Goal: Task Accomplishment & Management: Manage account settings

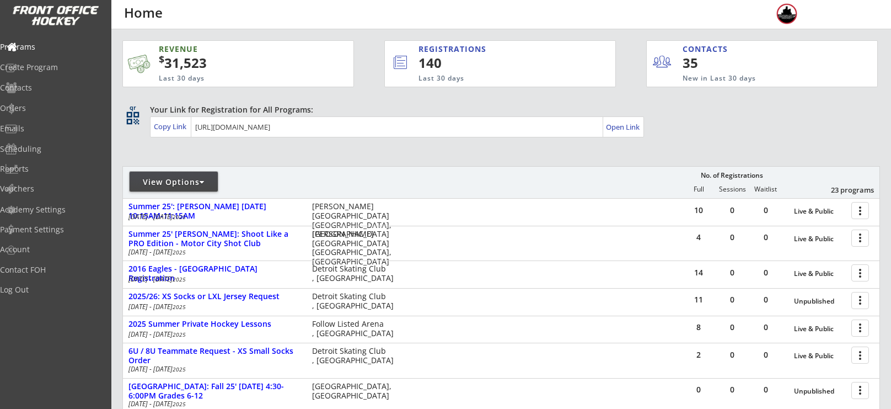
click at [203, 176] on div "View Options" at bounding box center [174, 181] width 88 height 11
select select ""Upcoming Programs""
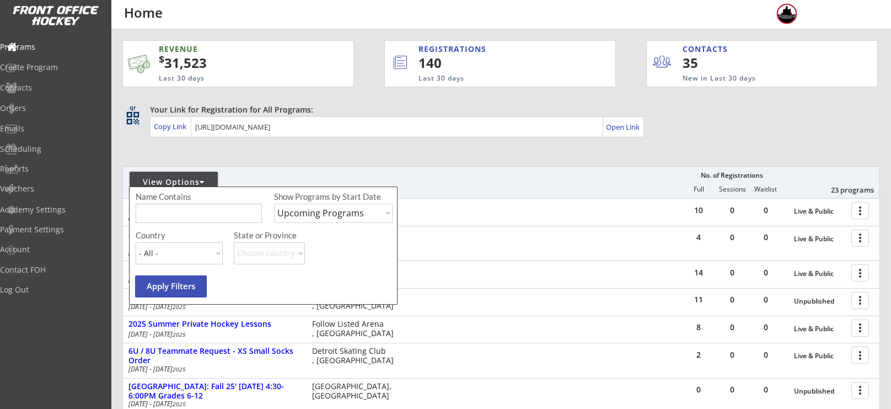
click at [201, 216] on input "input" at bounding box center [199, 213] width 126 height 19
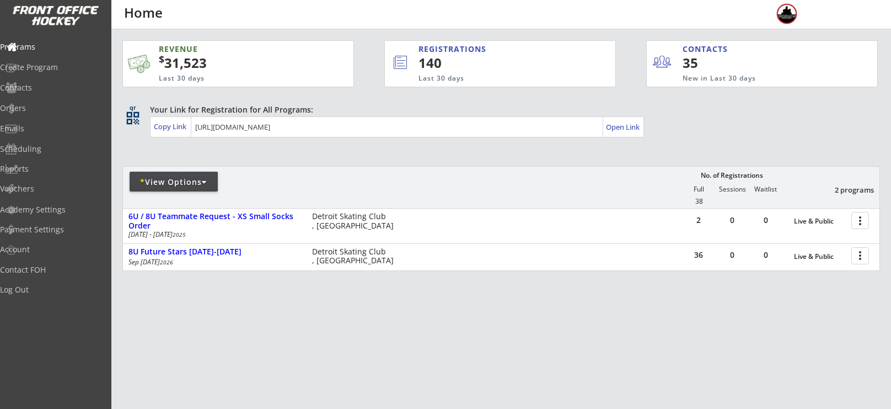
click at [167, 173] on div "* View Options" at bounding box center [174, 182] width 88 height 20
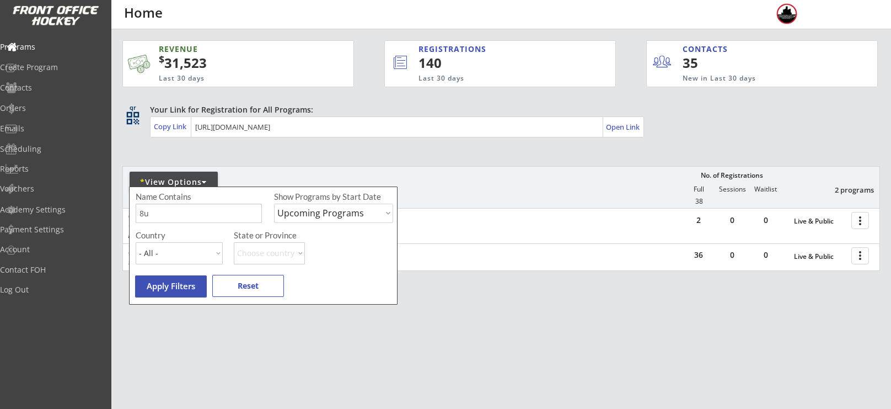
click at [182, 218] on input "input" at bounding box center [199, 213] width 126 height 19
type input "8"
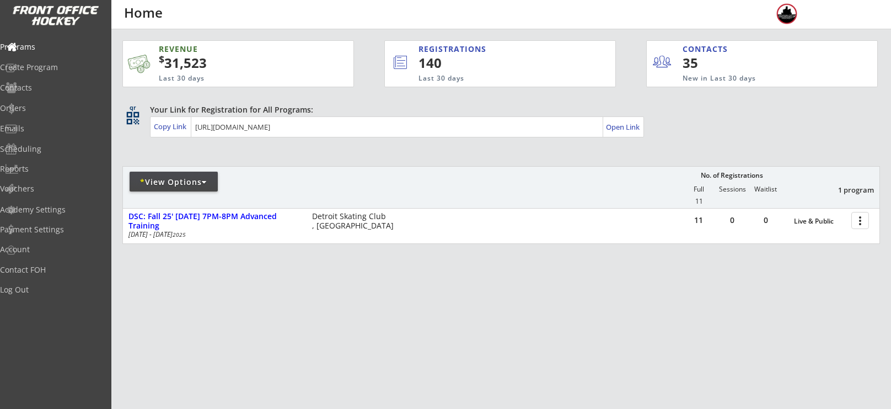
click at [190, 180] on div "* View Options" at bounding box center [174, 181] width 88 height 11
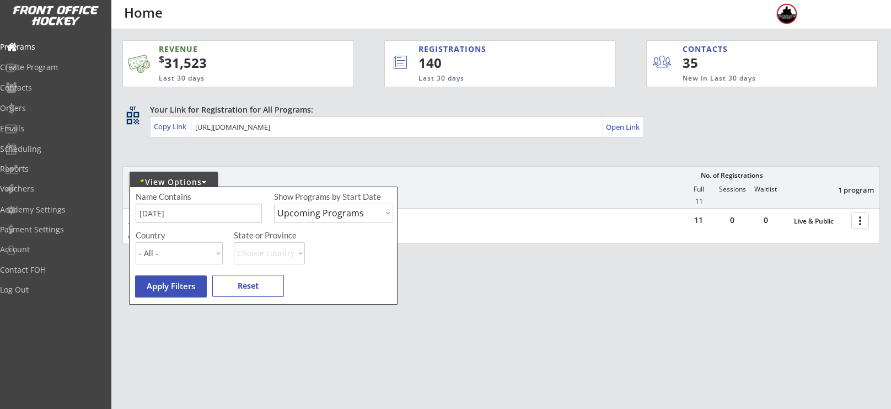
click at [196, 212] on input "input" at bounding box center [199, 213] width 126 height 19
type input "m"
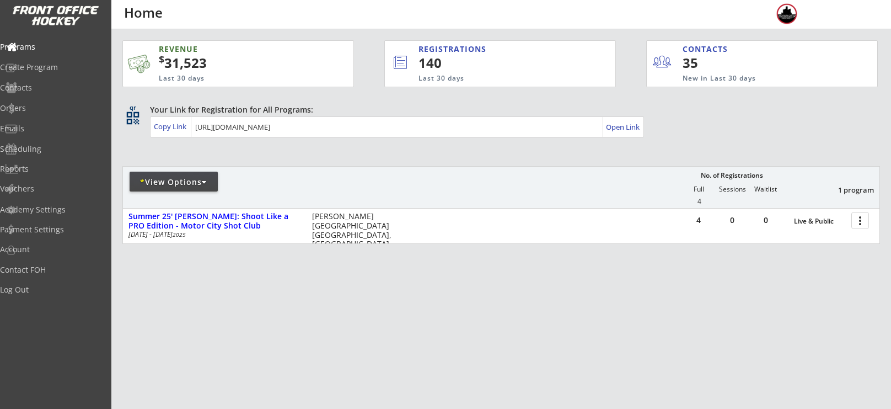
click at [197, 192] on div at bounding box center [252, 186] width 259 height 20
click at [189, 181] on div "* View Options" at bounding box center [174, 181] width 88 height 11
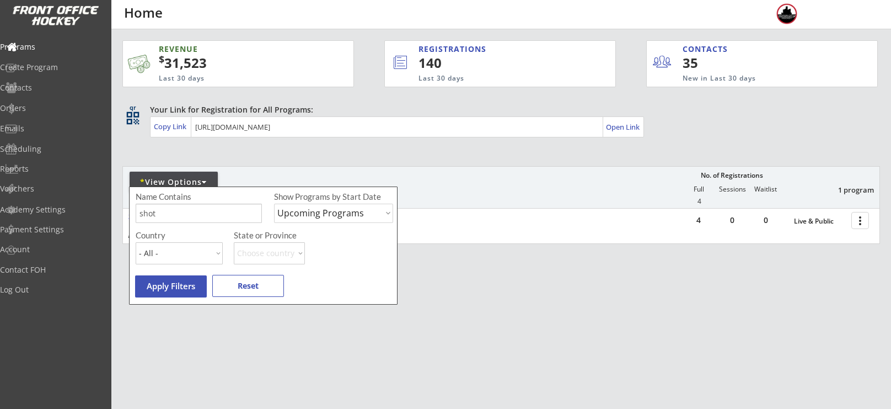
click at [203, 217] on input "input" at bounding box center [199, 213] width 126 height 19
click at [410, 172] on div "* View Options No. of Registrations Full Sessions Waitlist 1 program 4" at bounding box center [501, 187] width 758 height 42
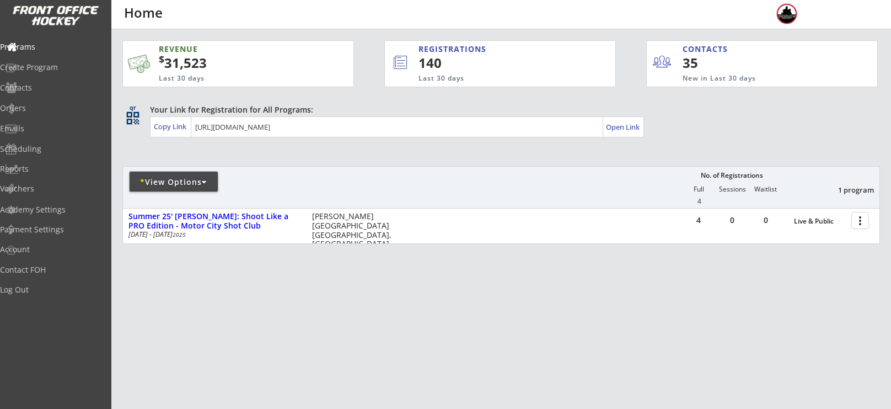
click at [204, 183] on div "* View Options" at bounding box center [174, 181] width 88 height 11
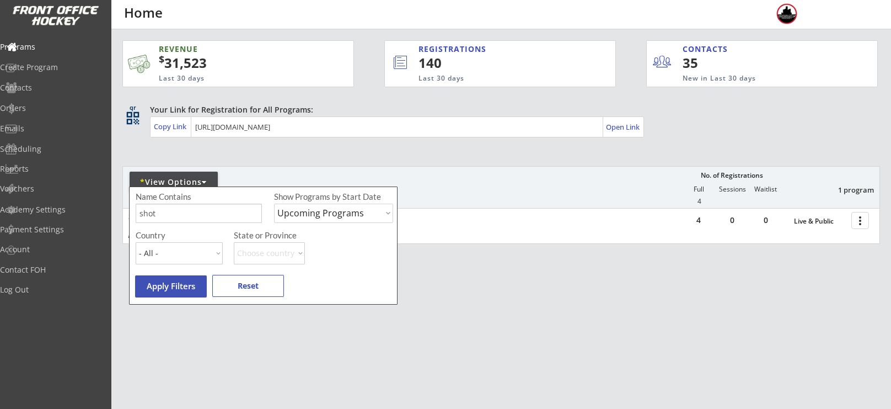
click at [280, 118] on body "REVENUE $ 31,523 Last 30 days REGISTRATIONS 140 Last 30 days CONTACTS 35 New in…" at bounding box center [445, 204] width 891 height 409
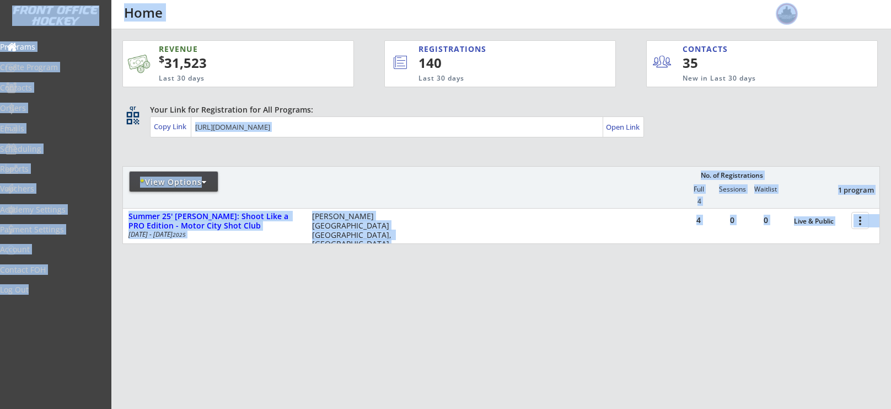
click at [200, 184] on div "* View Options" at bounding box center [174, 181] width 88 height 11
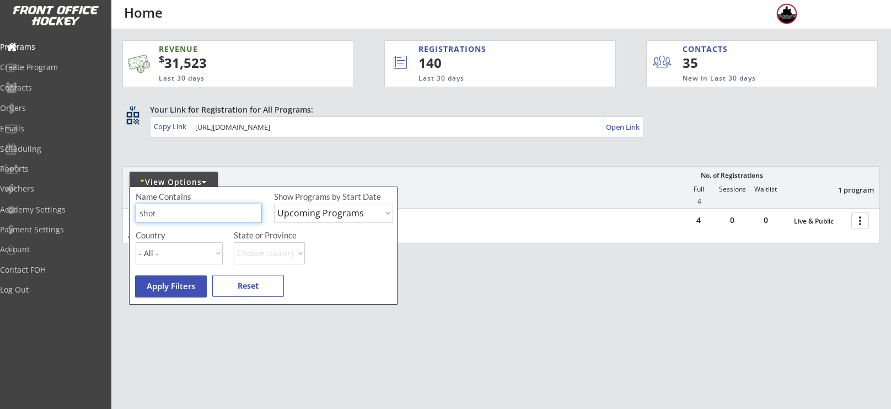
click at [201, 206] on input "input" at bounding box center [199, 213] width 126 height 19
type input "s"
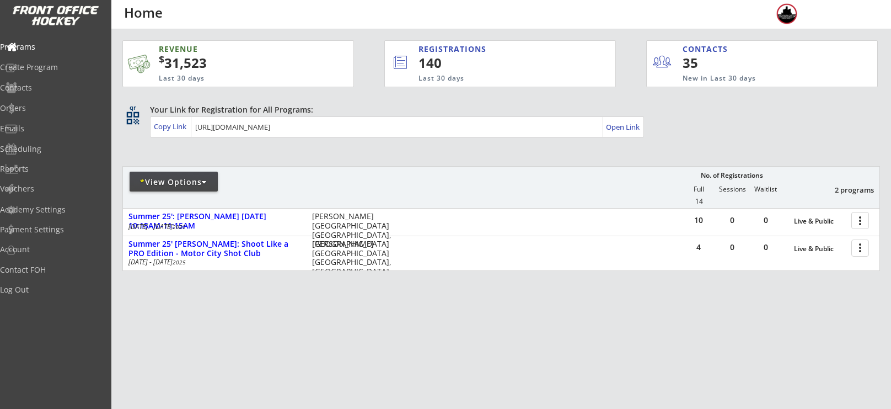
click at [195, 185] on div "* View Options" at bounding box center [174, 181] width 88 height 11
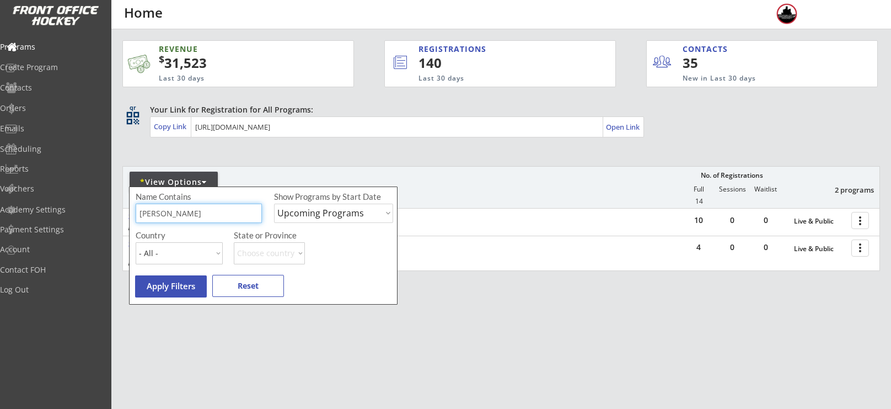
click at [200, 213] on input "input" at bounding box center [199, 213] width 126 height 19
type input "t"
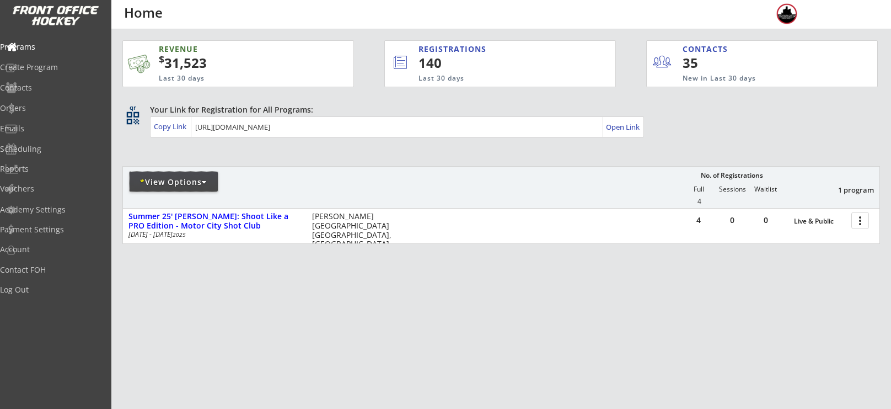
click at [178, 180] on div "* View Options" at bounding box center [174, 181] width 88 height 11
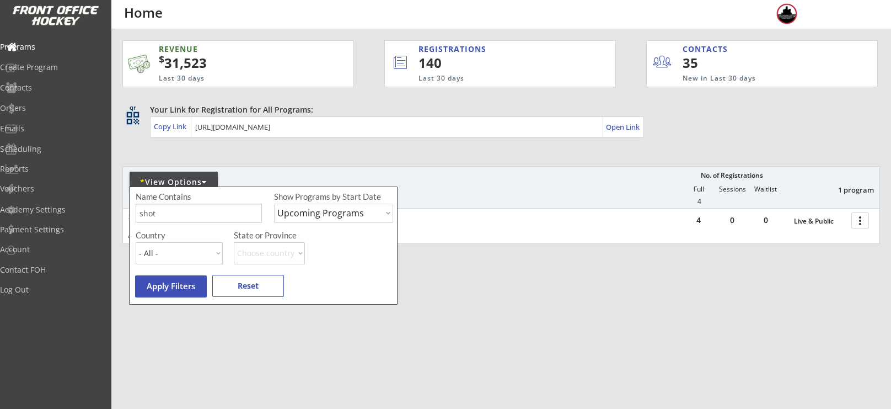
click at [188, 213] on input "input" at bounding box center [199, 213] width 126 height 19
type input "s"
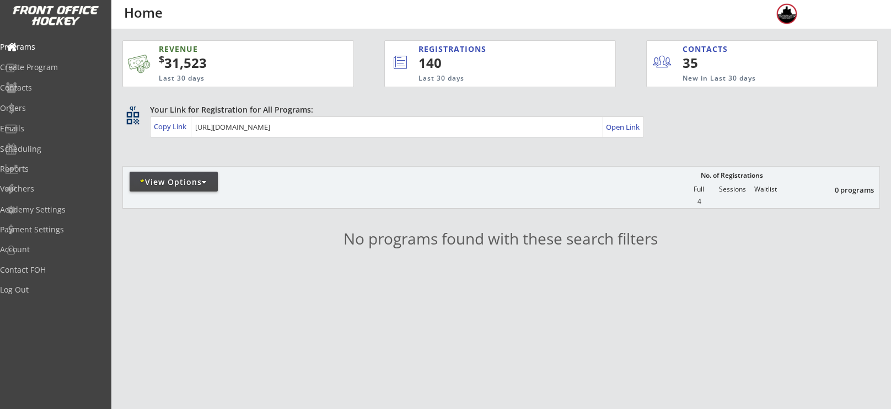
click at [158, 190] on div "* View Options" at bounding box center [174, 182] width 88 height 20
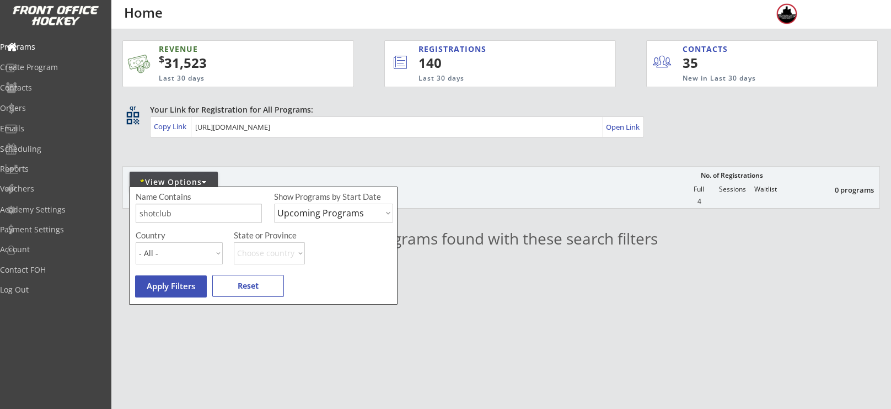
click at [224, 215] on input "input" at bounding box center [199, 213] width 126 height 19
type input "s"
type input "fall"
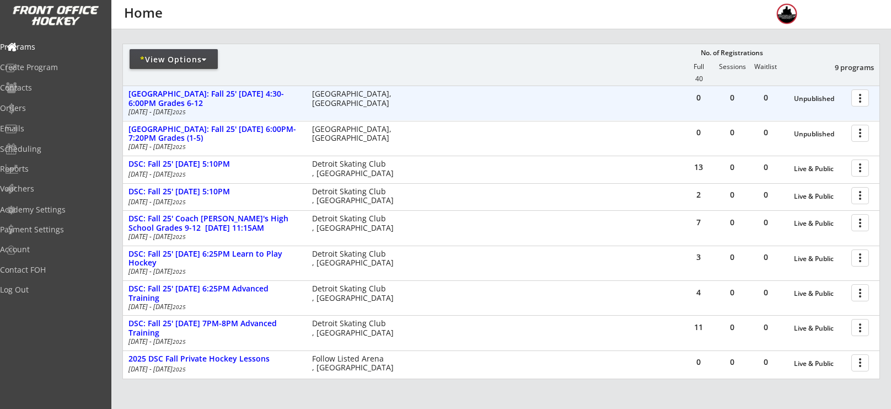
scroll to position [123, 0]
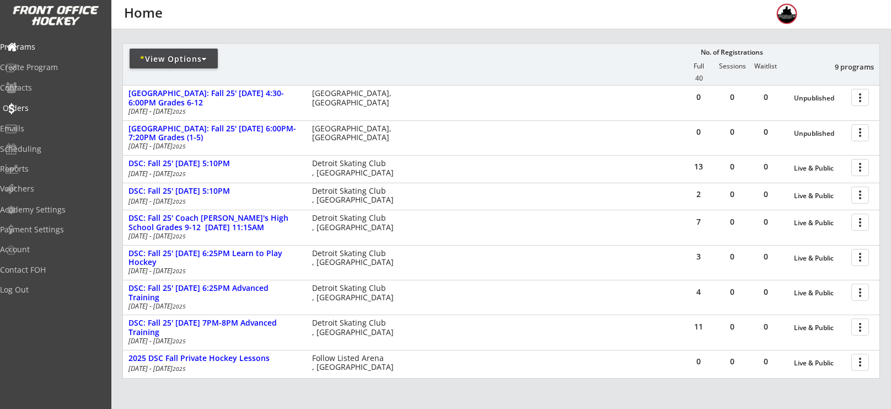
click at [51, 105] on div "Orders" at bounding box center [52, 108] width 99 height 8
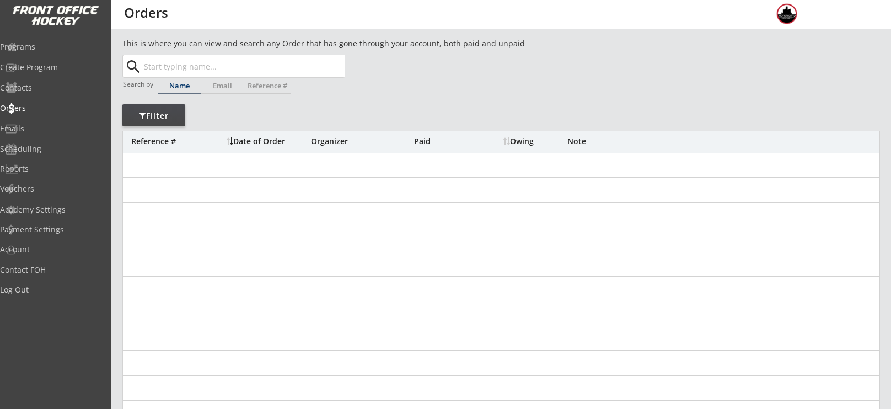
click at [213, 65] on input "text" at bounding box center [243, 66] width 203 height 22
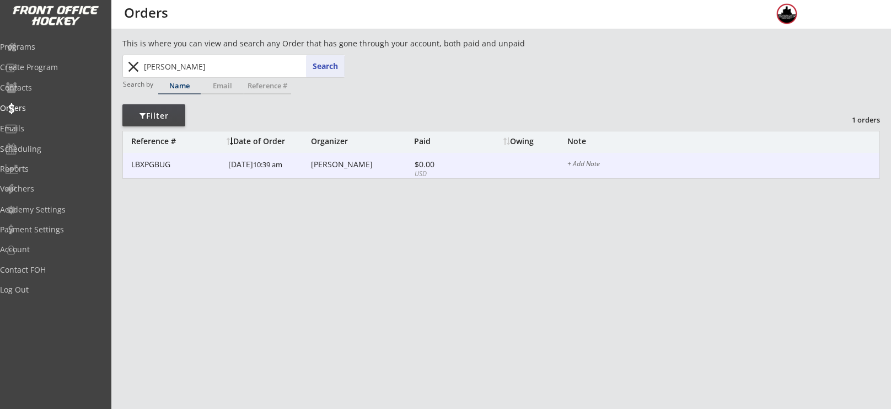
click at [342, 160] on div "Anthony Roby" at bounding box center [361, 164] width 100 height 8
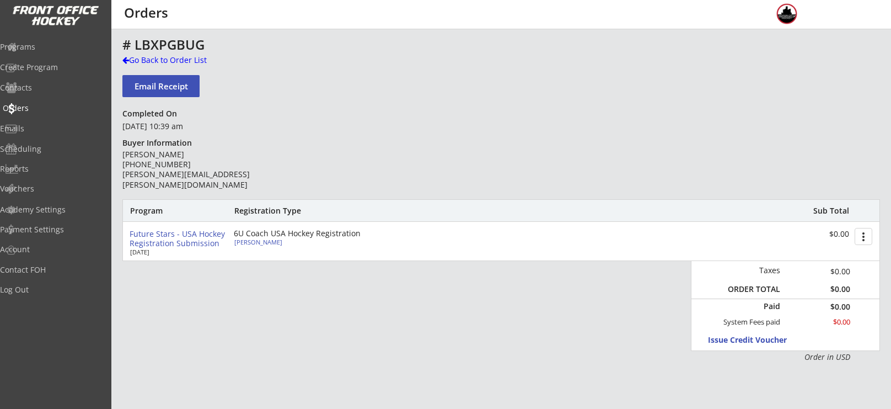
click at [45, 108] on div "Orders" at bounding box center [52, 108] width 99 height 8
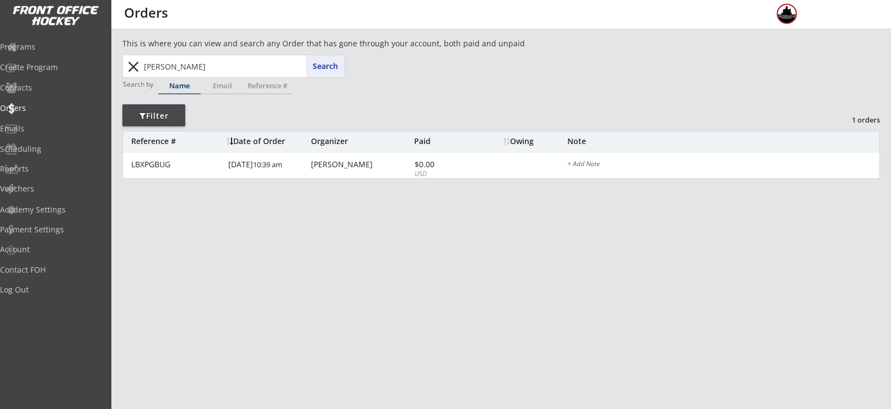
drag, startPoint x: 209, startPoint y: 69, endPoint x: 174, endPoint y: 67, distance: 34.8
click at [174, 67] on input "tony roby" at bounding box center [243, 66] width 203 height 22
type input "tony rob"
type input "tony roby"
type input "tony"
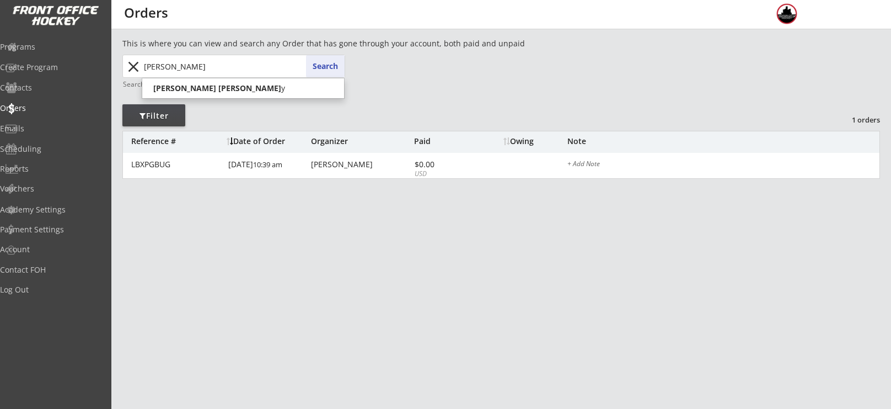
type input "tony Roby"
type input "to"
type input "tommy Kelly"
type input "t"
type input "roby"
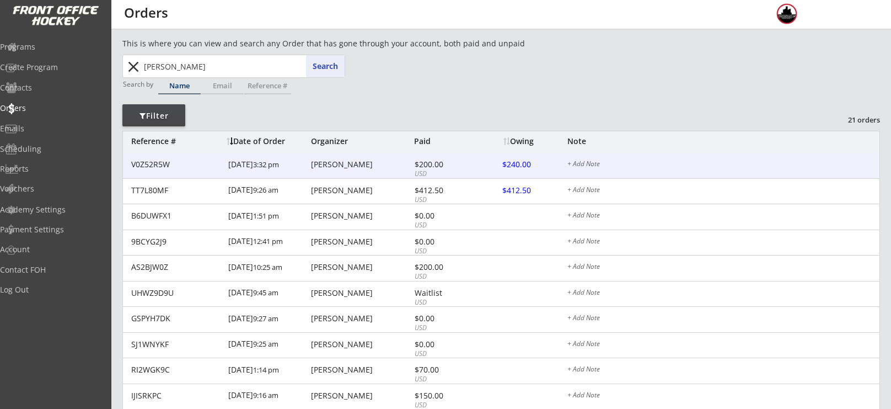
click at [334, 168] on div "Anthony Roby" at bounding box center [361, 164] width 100 height 8
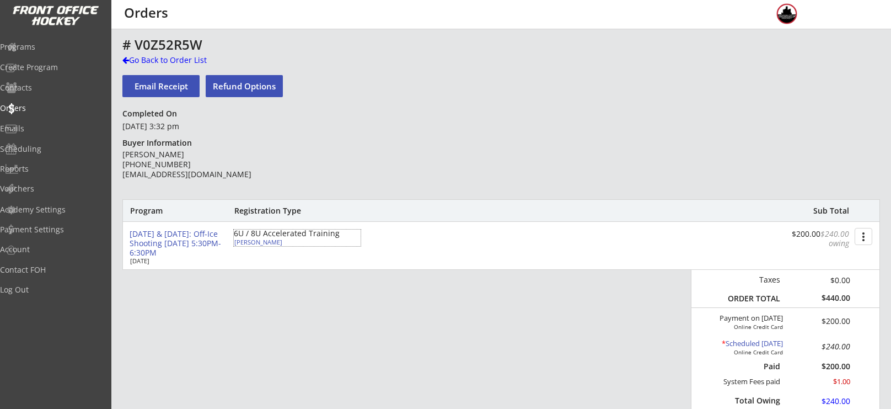
click at [249, 241] on div "Sidney Roby" at bounding box center [295, 242] width 123 height 6
select select ""Youth S/M""
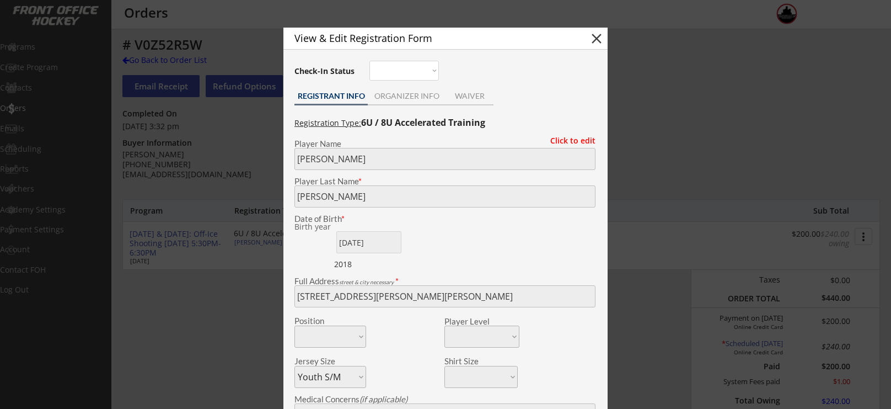
click at [593, 42] on button "close" at bounding box center [596, 38] width 17 height 17
select select ""PLACEHOLDER_1427118222253""
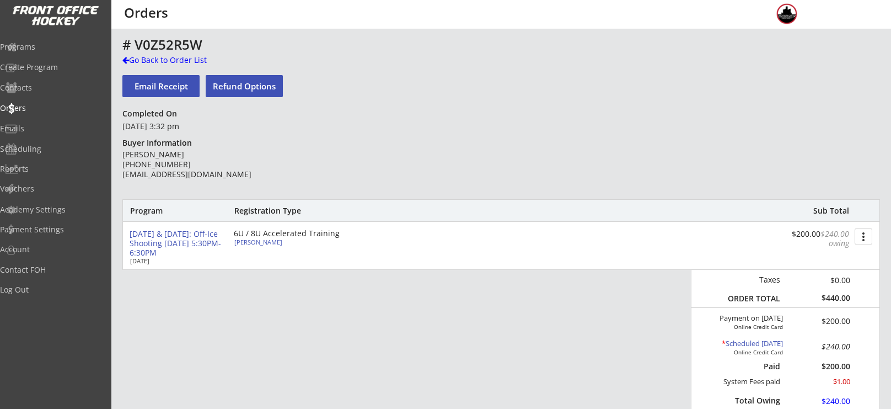
click at [196, 244] on div "September & October 2025: Off-Ice Shooting Tuesday 5:30PM-6:30PM" at bounding box center [177, 243] width 95 height 28
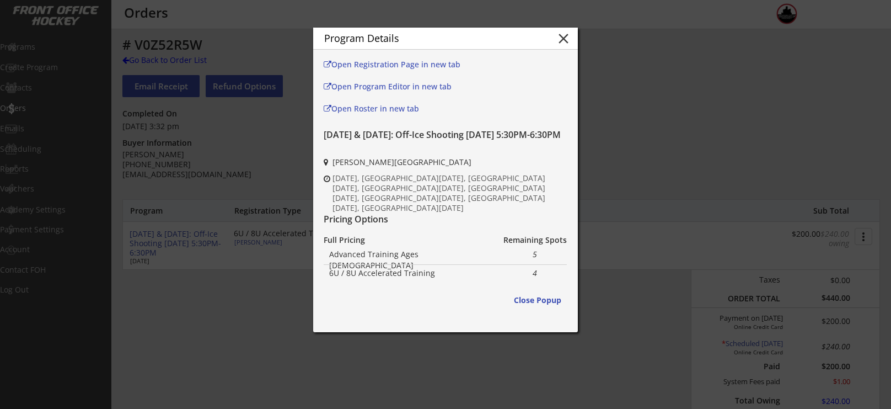
click at [564, 35] on button "close" at bounding box center [563, 38] width 17 height 17
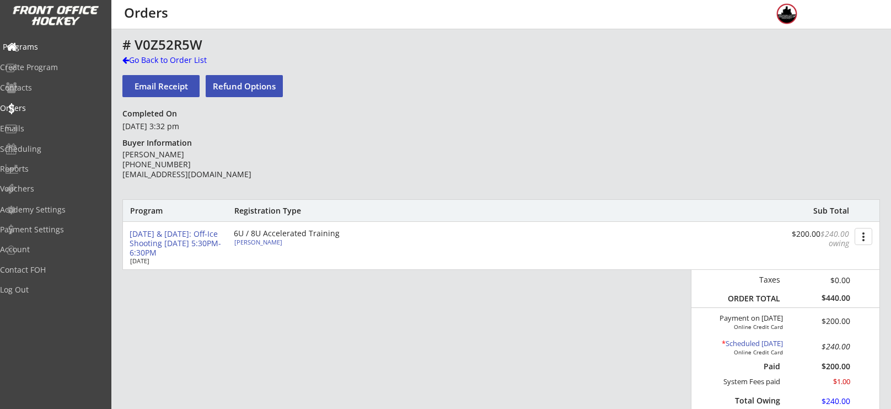
click at [44, 52] on div "Programs" at bounding box center [52, 47] width 105 height 19
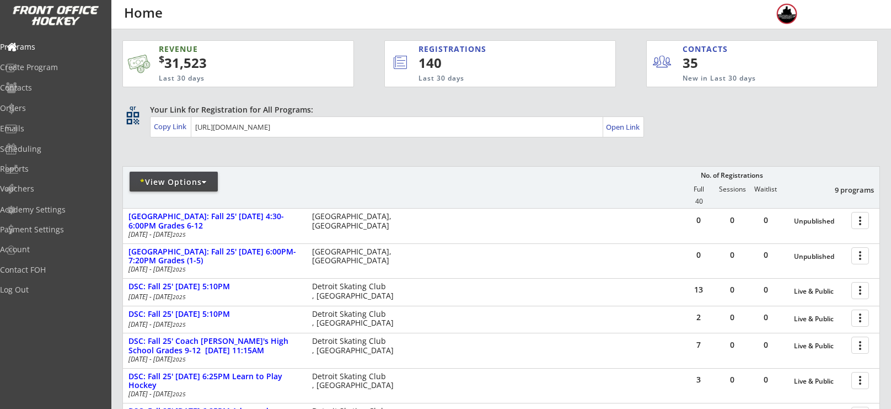
click at [172, 179] on div "* View Options" at bounding box center [174, 181] width 88 height 11
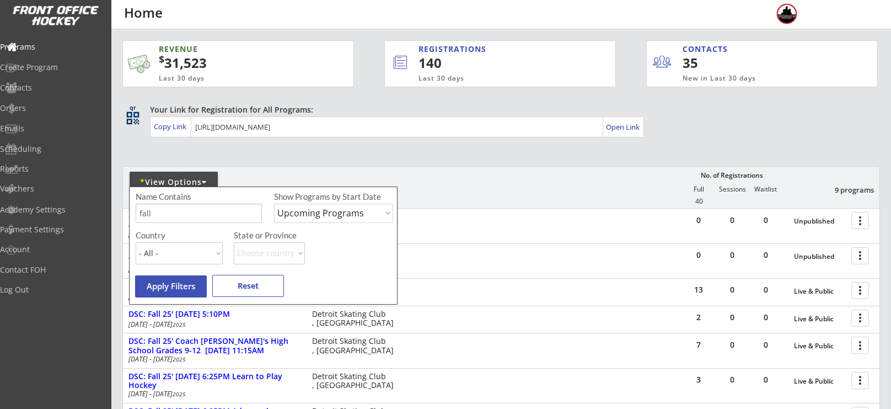
click at [194, 220] on input "input" at bounding box center [199, 213] width 126 height 19
type input "f"
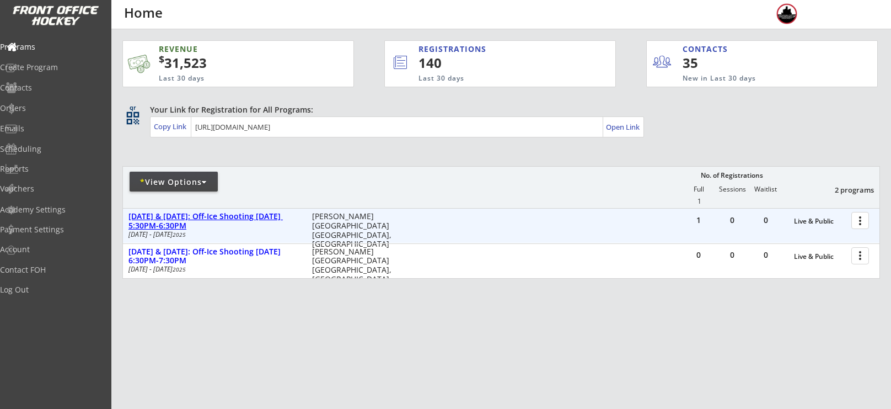
click at [288, 212] on div "September & October 2025: Off-Ice Shooting Tuesday 5:30PM-6:30PM" at bounding box center [214, 221] width 172 height 19
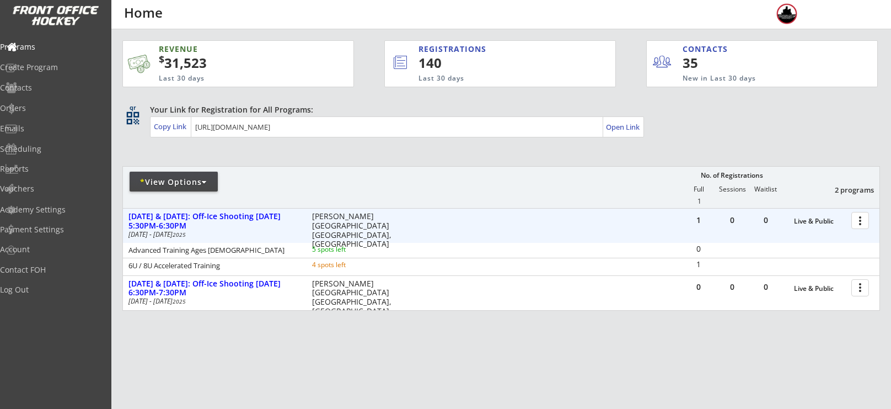
click at [854, 221] on div at bounding box center [862, 219] width 19 height 19
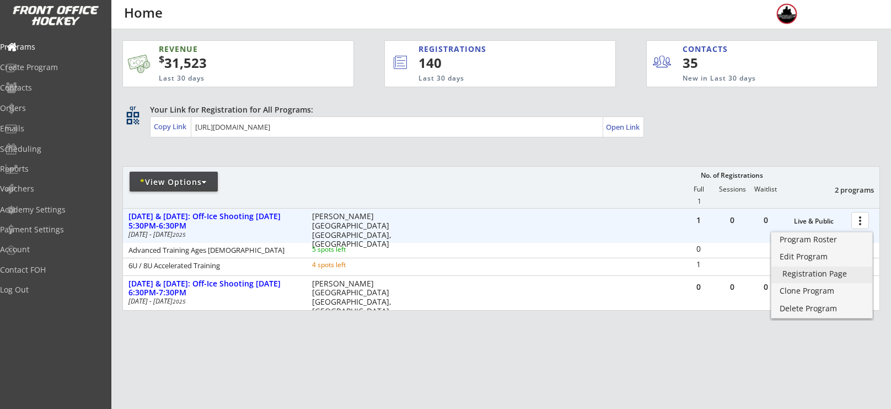
click at [817, 272] on div "Registration Page" at bounding box center [822, 274] width 79 height 8
click at [172, 169] on div "* View Options No. of Registrations Full Sessions Waitlist 2 programs 1" at bounding box center [501, 187] width 758 height 42
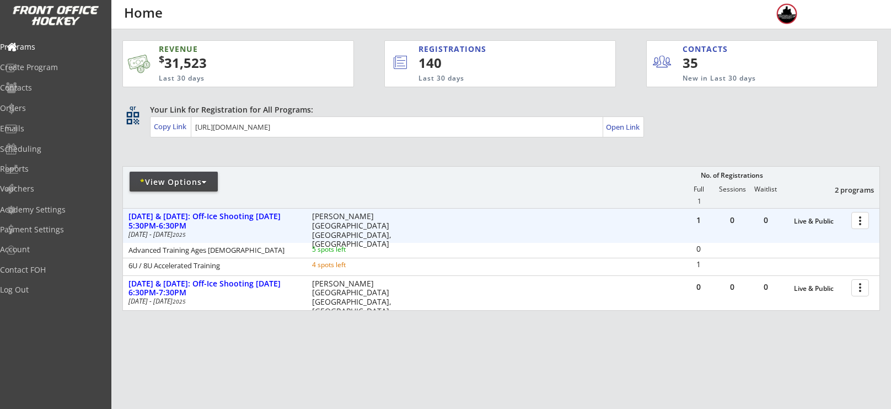
click at [173, 178] on div "* View Options" at bounding box center [174, 181] width 88 height 11
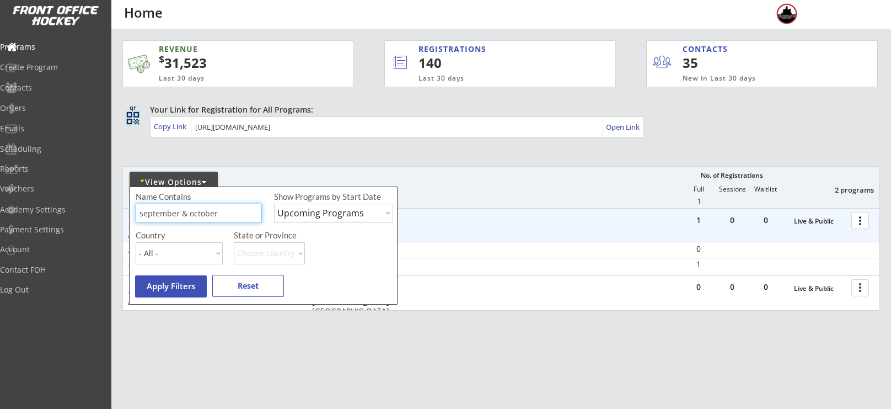
drag, startPoint x: 218, startPoint y: 213, endPoint x: 136, endPoint y: 211, distance: 82.2
click at [136, 211] on input "input" at bounding box center [199, 213] width 126 height 19
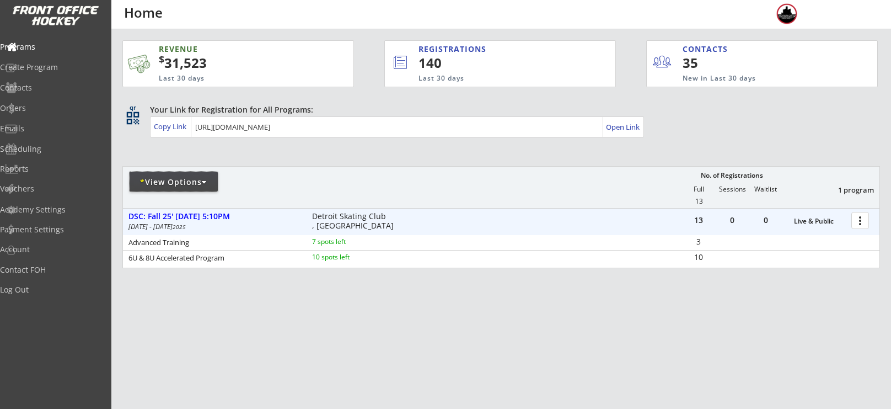
click at [184, 178] on div "* View Options" at bounding box center [174, 181] width 88 height 11
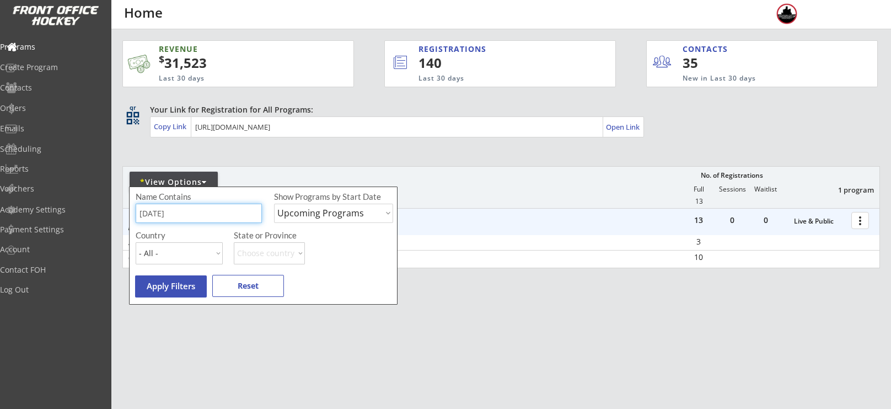
click at [194, 215] on input "input" at bounding box center [199, 213] width 126 height 19
type input "t"
type input "friday"
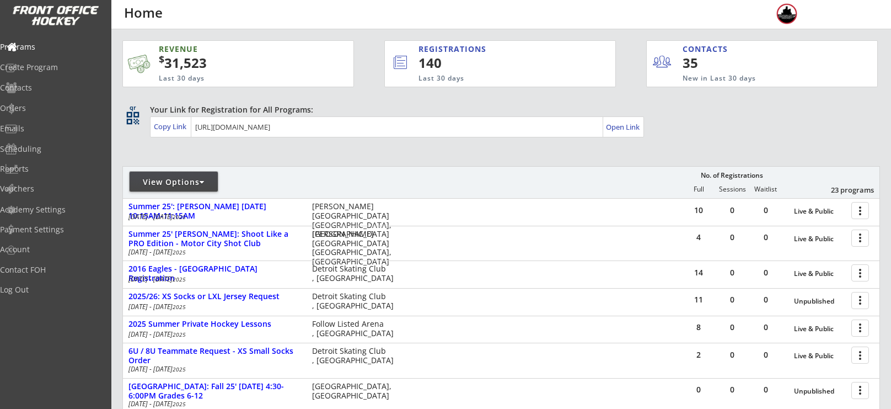
click at [188, 182] on div "View Options" at bounding box center [174, 181] width 88 height 11
select select ""Upcoming Programs""
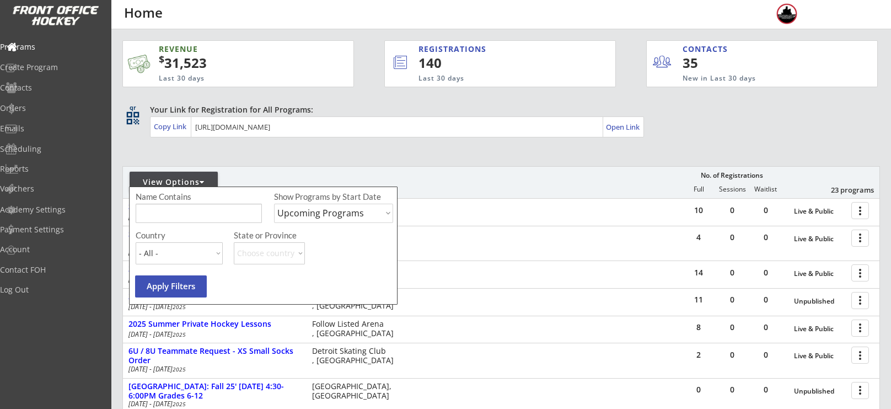
click at [191, 215] on input "input" at bounding box center [199, 213] width 126 height 19
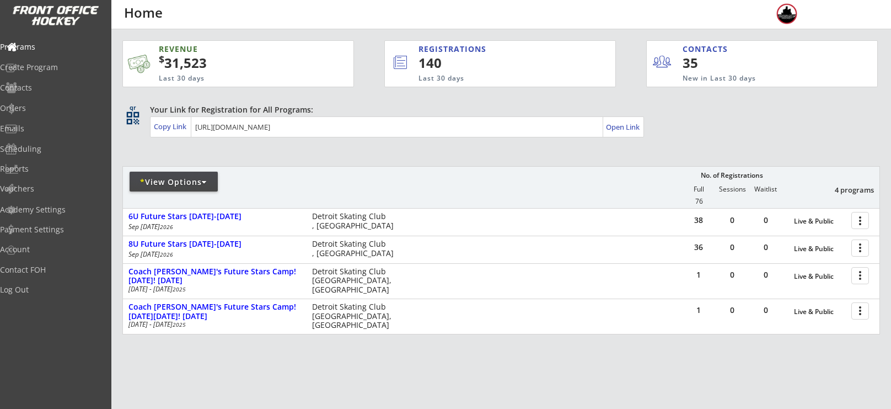
click at [196, 170] on div "* View Options No. of Registrations Full Sessions Waitlist 4 programs 76" at bounding box center [501, 187] width 758 height 42
click at [194, 178] on div "* View Options" at bounding box center [174, 181] width 88 height 11
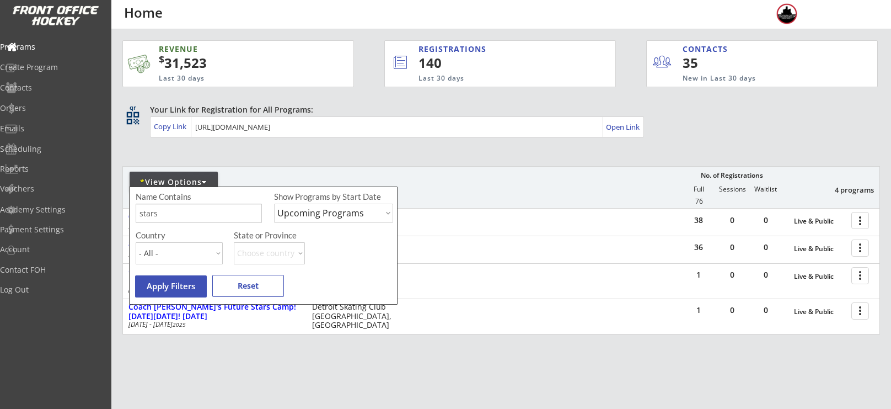
click at [198, 200] on div "Name Contains" at bounding box center [179, 196] width 87 height 8
click at [201, 213] on input "input" at bounding box center [199, 213] width 126 height 19
type input "s"
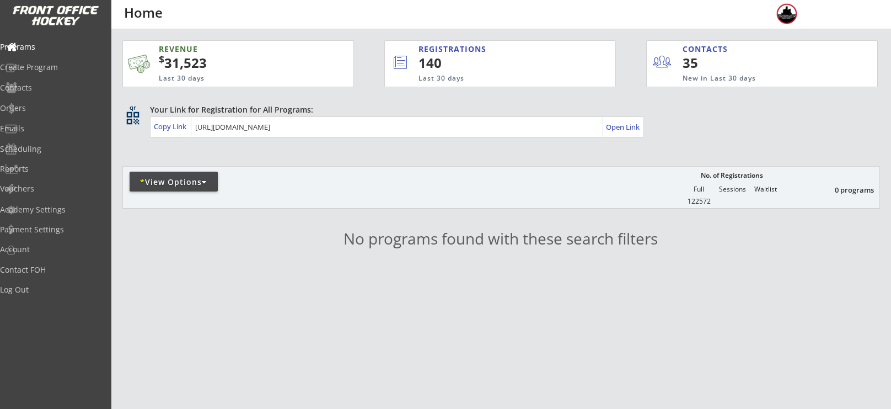
click at [211, 176] on div "* View Options" at bounding box center [174, 181] width 88 height 11
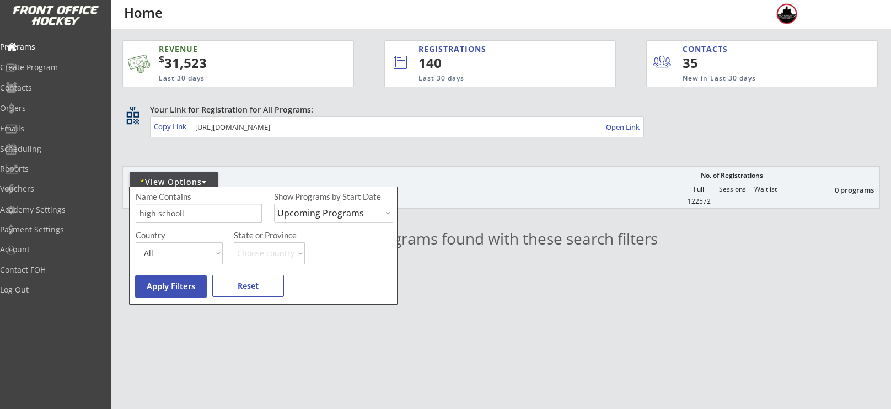
click at [213, 207] on input "input" at bounding box center [199, 213] width 126 height 19
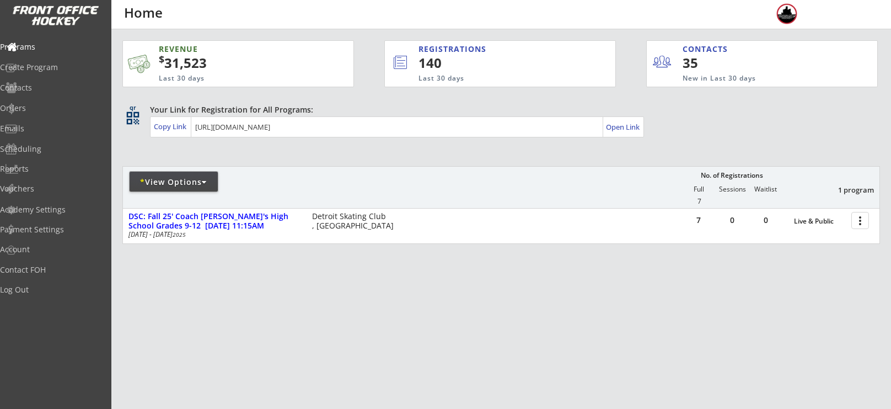
click at [160, 176] on div "* View Options" at bounding box center [174, 181] width 88 height 11
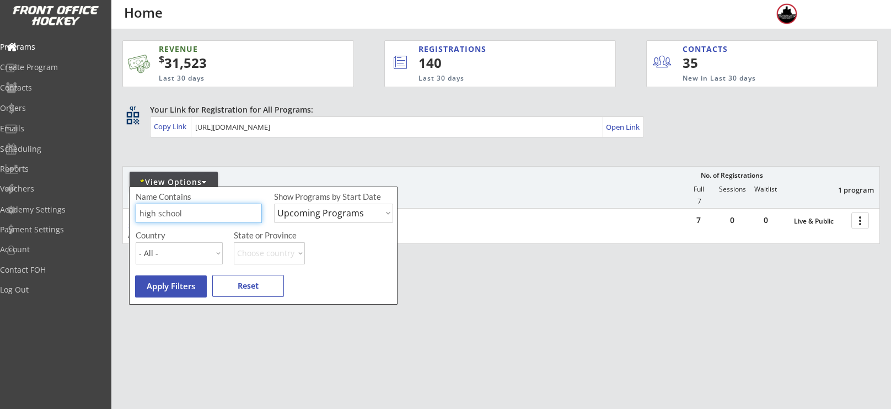
click at [176, 215] on input "input" at bounding box center [199, 213] width 126 height 19
drag, startPoint x: 196, startPoint y: 215, endPoint x: 117, endPoint y: 218, distance: 78.9
click at [117, 218] on body "REVENUE $ 31,523 Last 30 days REGISTRATIONS 140 Last 30 days CONTACTS 35 New in…" at bounding box center [445, 204] width 891 height 409
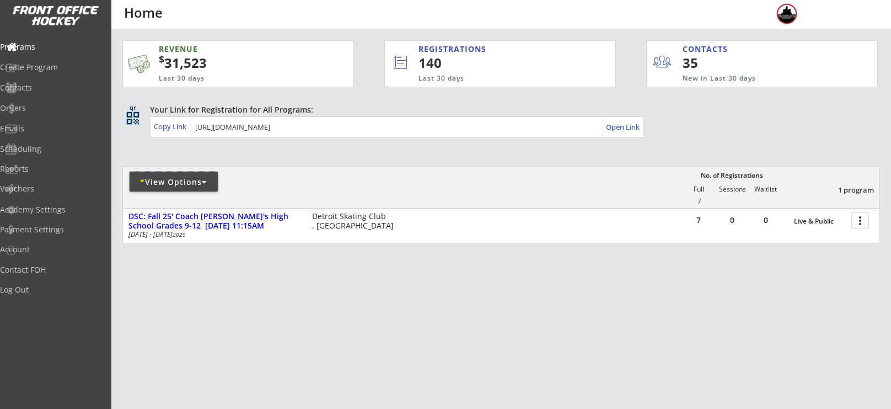
click at [159, 174] on div "* View Options" at bounding box center [174, 182] width 88 height 20
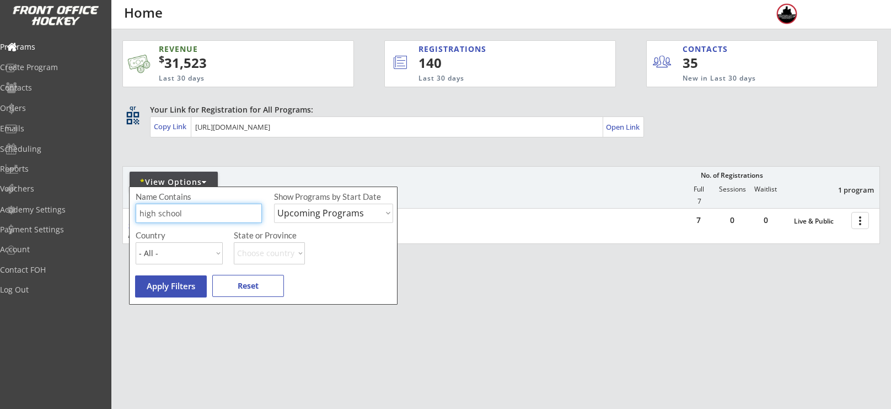
click at [190, 213] on input "input" at bounding box center [199, 213] width 126 height 19
type input "h"
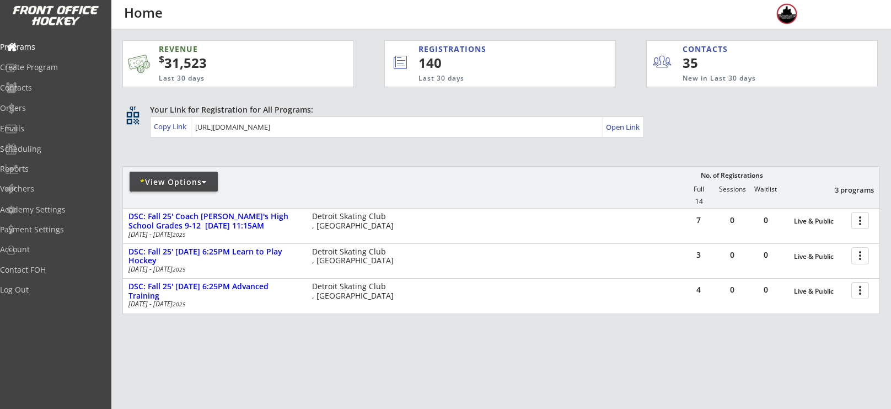
click at [159, 178] on div "* View Options" at bounding box center [174, 181] width 88 height 11
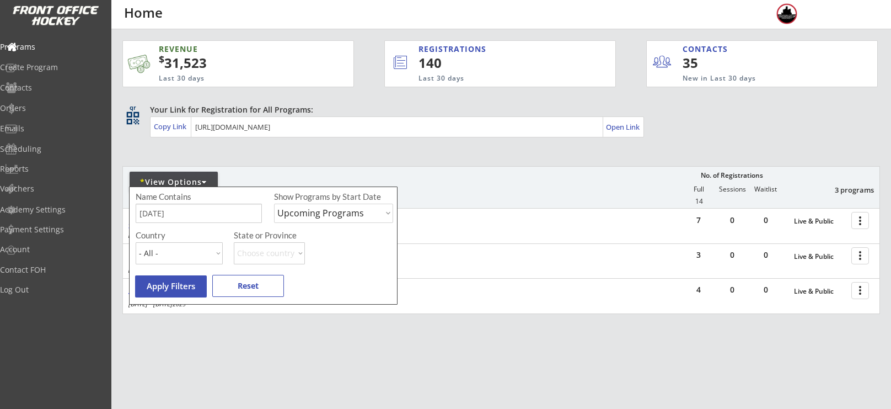
click at [179, 222] on input "input" at bounding box center [199, 213] width 126 height 19
type input "s"
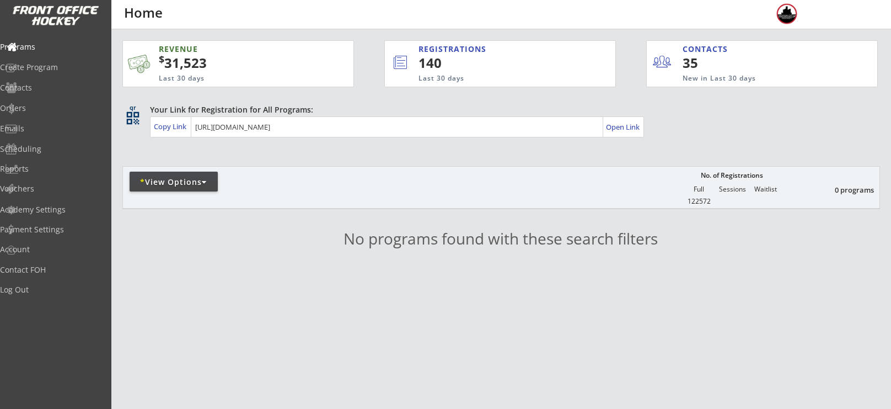
click at [191, 179] on div "* View Options" at bounding box center [174, 181] width 88 height 11
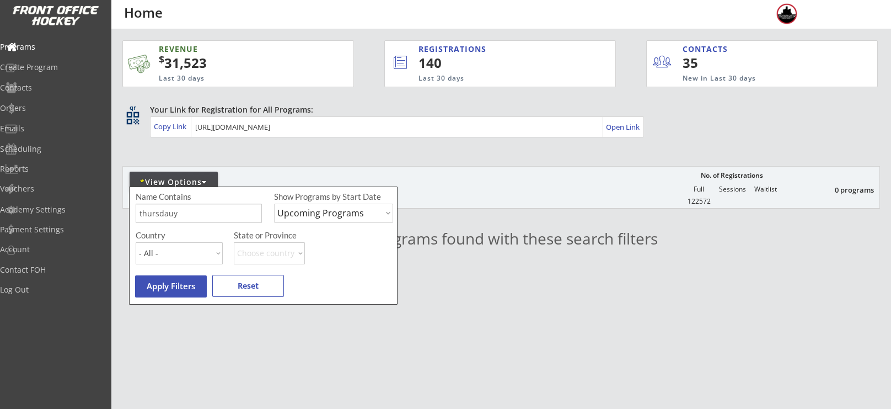
click at [192, 222] on input "input" at bounding box center [199, 213] width 126 height 19
type input "thursday"
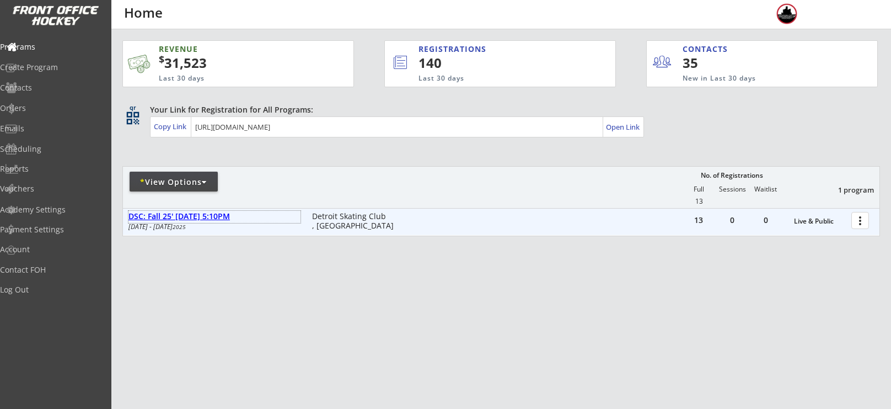
click at [197, 217] on div "DSC: Fall 25' [DATE] 5:10PM" at bounding box center [214, 216] width 172 height 9
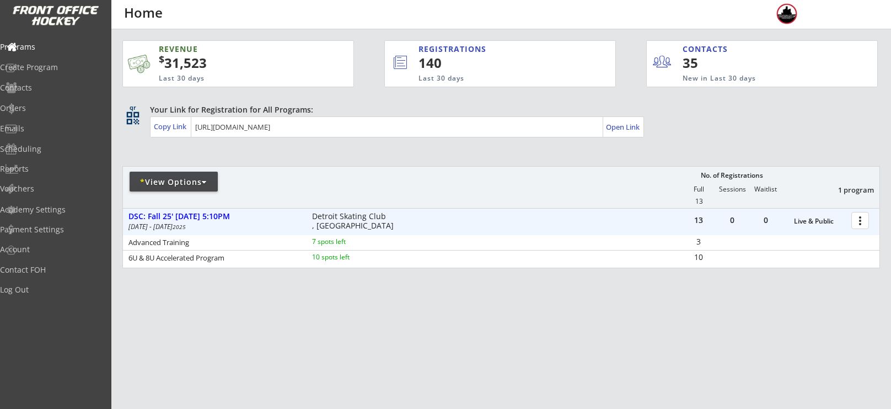
click at [856, 221] on div at bounding box center [862, 219] width 19 height 19
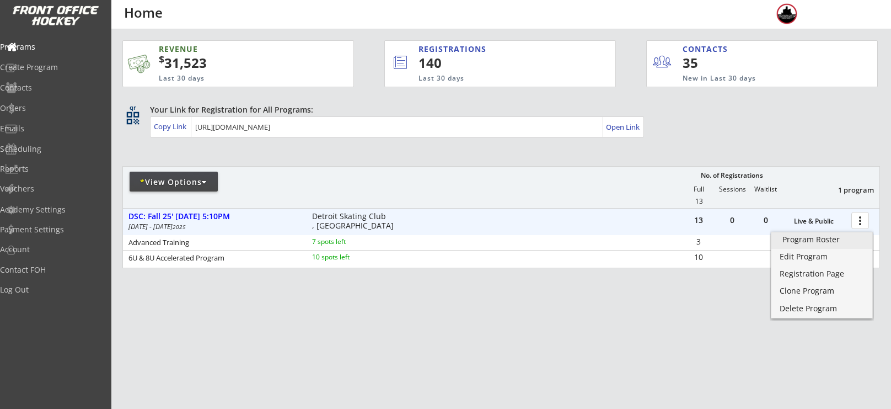
click at [818, 243] on div "Program Roster" at bounding box center [822, 239] width 79 height 8
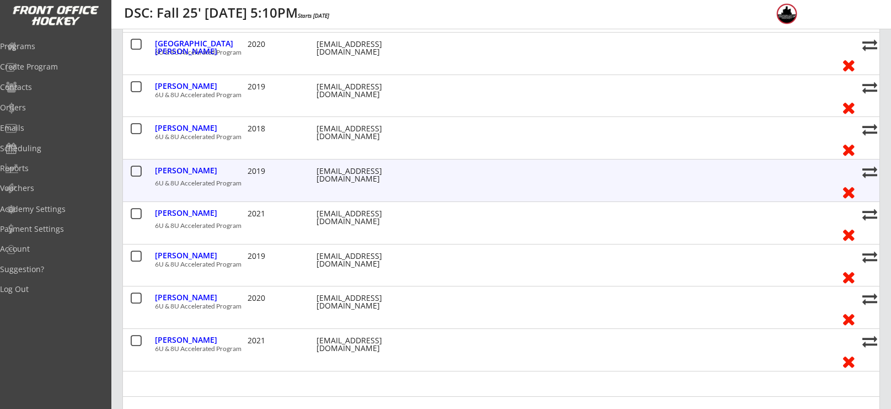
scroll to position [366, 0]
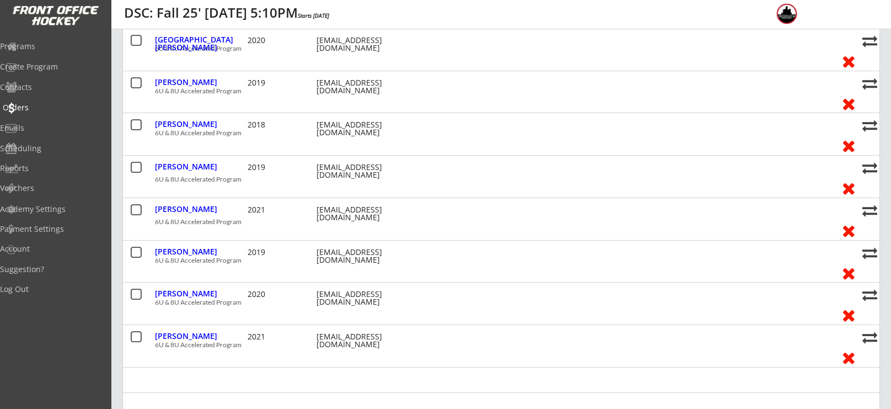
click at [55, 116] on div "Orders" at bounding box center [52, 108] width 105 height 19
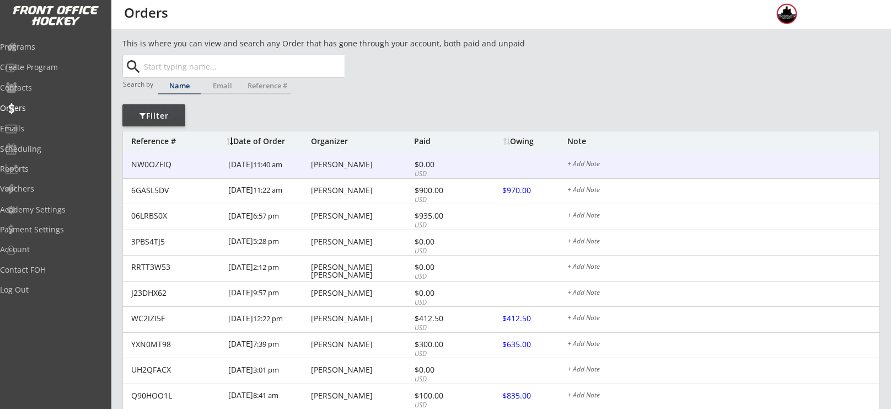
click at [430, 166] on div "$0.00" at bounding box center [444, 164] width 59 height 8
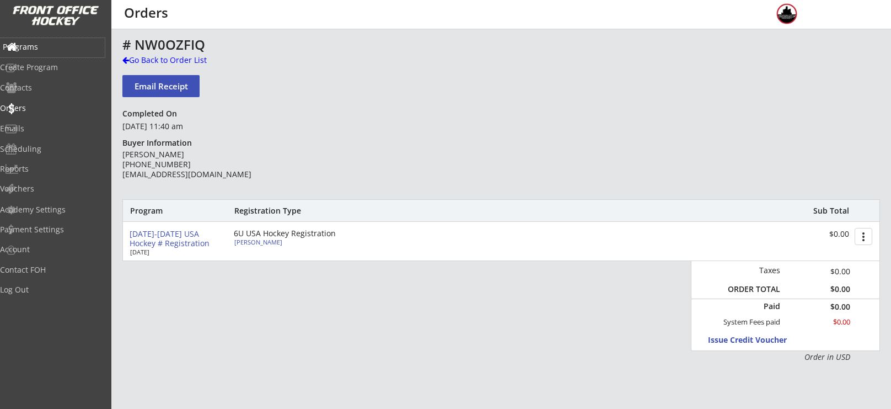
click at [55, 43] on div "Programs" at bounding box center [52, 47] width 99 height 8
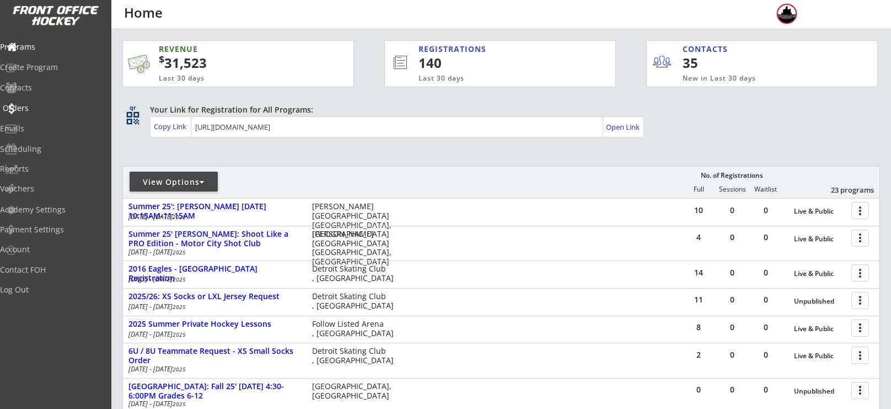
click at [52, 111] on div "Orders" at bounding box center [52, 108] width 99 height 8
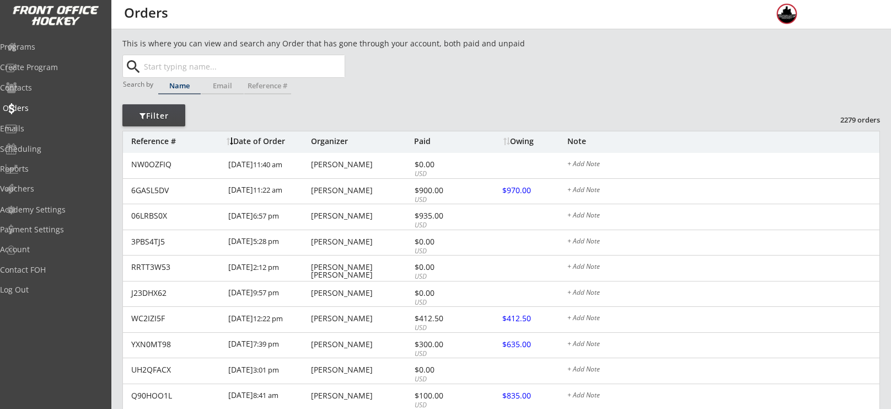
click at [52, 111] on div "Orders" at bounding box center [52, 108] width 99 height 8
click at [50, 104] on div "Orders" at bounding box center [52, 108] width 99 height 8
click at [38, 47] on div "Programs" at bounding box center [52, 47] width 99 height 8
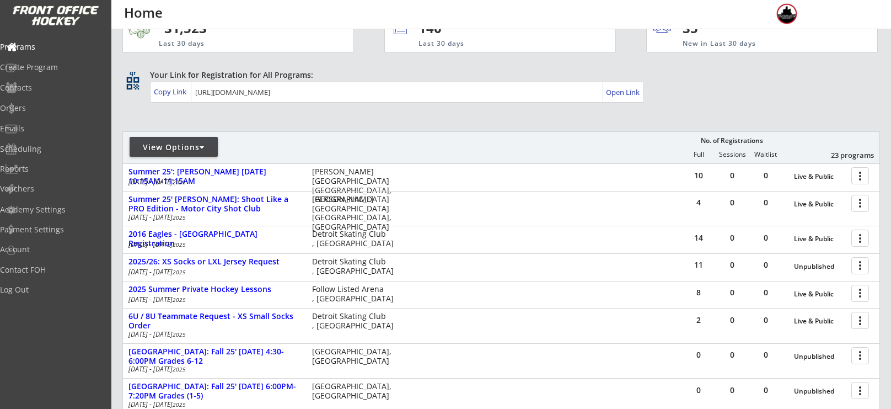
scroll to position [36, 0]
click at [154, 146] on div "View Options" at bounding box center [174, 146] width 88 height 11
select select ""Upcoming Programs""
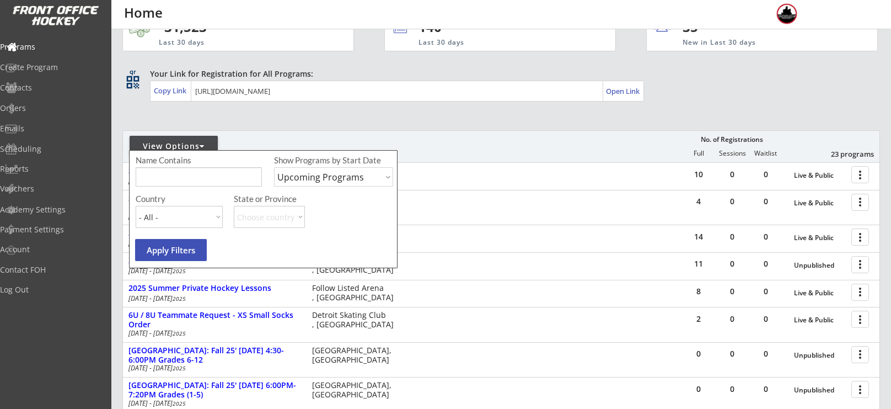
click at [176, 180] on input "input" at bounding box center [199, 176] width 126 height 19
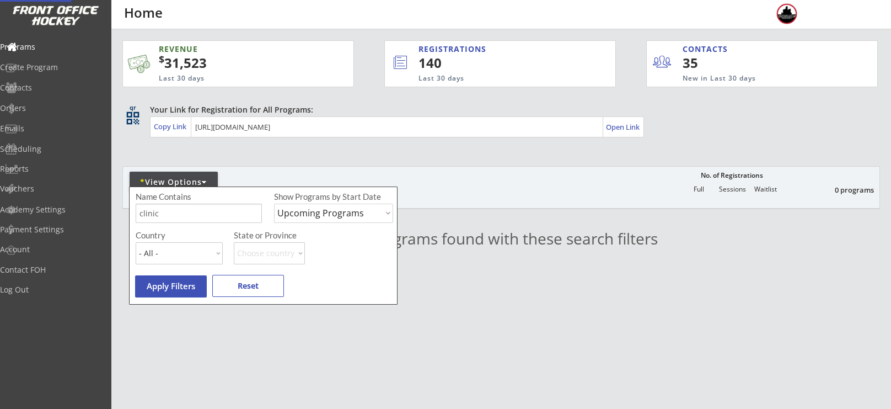
scroll to position [0, 0]
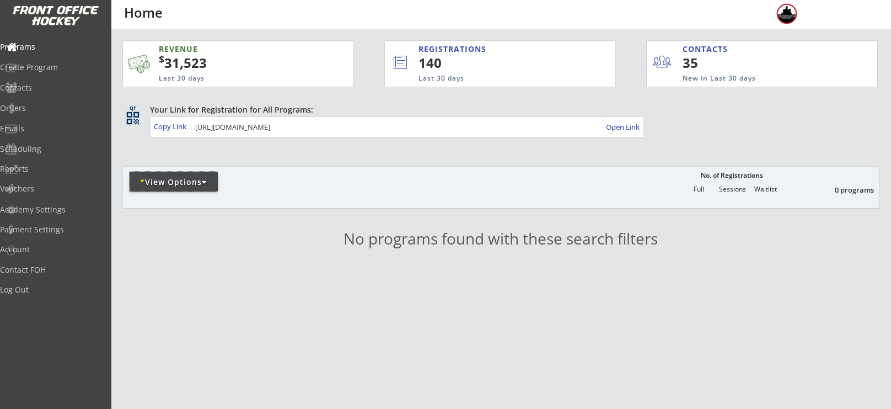
click at [196, 174] on div "* View Options" at bounding box center [174, 182] width 88 height 20
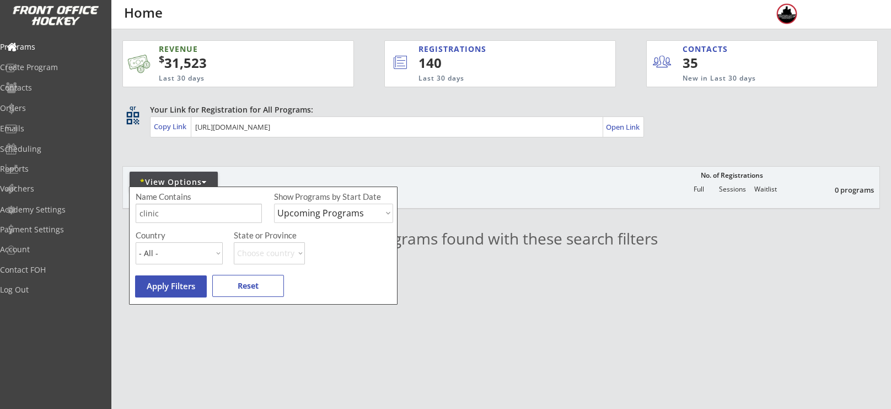
click at [199, 202] on div "Name Contains Show Programs by Start Date Upcoming Programs Past Programs Speci…" at bounding box center [266, 210] width 260 height 39
click at [200, 207] on input "input" at bounding box center [199, 213] width 126 height 19
type input "c"
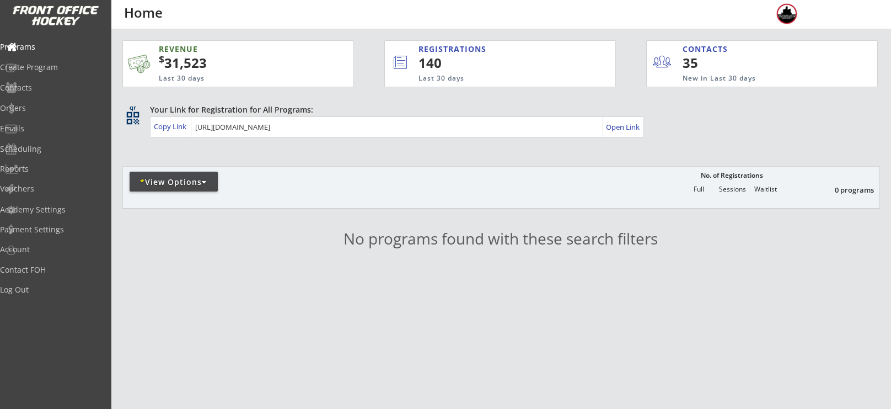
click at [202, 180] on div "* View Options" at bounding box center [174, 181] width 88 height 11
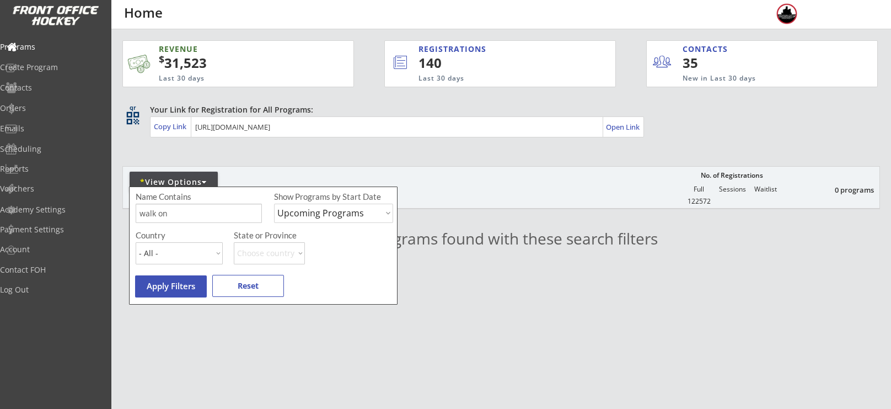
click at [210, 226] on div "Name Contains Show Programs by Start Date Upcoming Programs Past Programs Speci…" at bounding box center [266, 210] width 260 height 39
click at [211, 222] on div "Name Contains Show Programs by Start Date Upcoming Programs Past Programs Speci…" at bounding box center [266, 210] width 260 height 39
click at [212, 217] on input "input" at bounding box center [199, 213] width 126 height 19
type input "w"
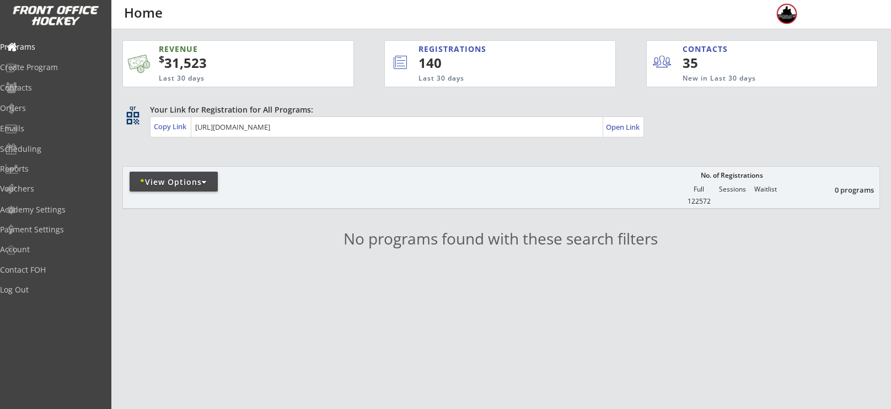
click at [174, 180] on div "* View Options" at bounding box center [174, 181] width 88 height 11
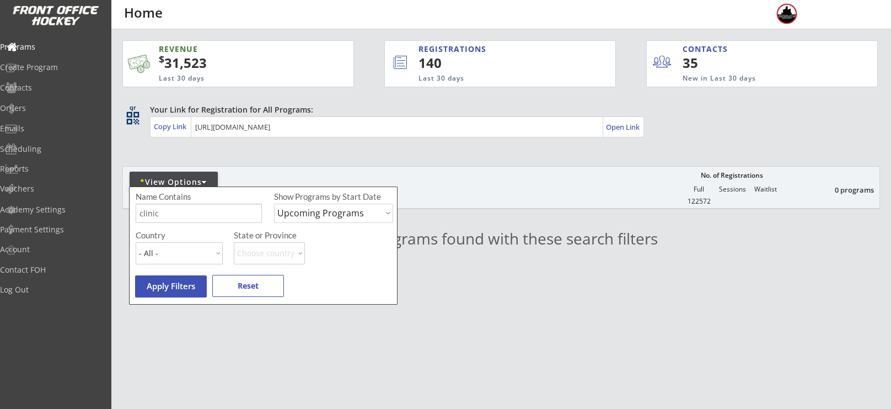
click at [189, 206] on input "input" at bounding box center [199, 213] width 126 height 19
type input "c"
type input "walk on"
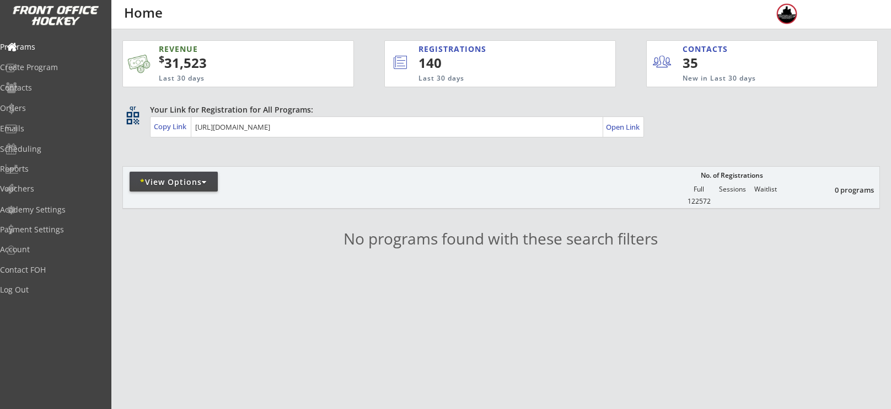
click at [181, 194] on div at bounding box center [252, 186] width 259 height 20
click at [181, 192] on div at bounding box center [252, 186] width 259 height 20
click at [182, 188] on div "* View Options" at bounding box center [174, 182] width 88 height 20
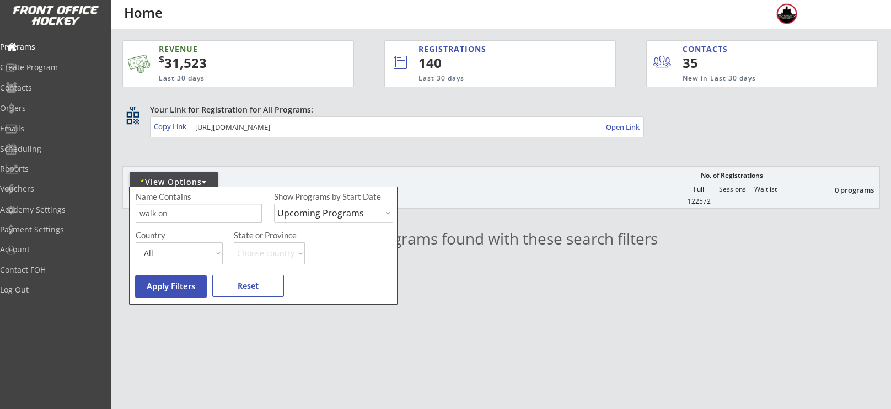
click at [304, 226] on div "Show Programs by Start Date Upcoming Programs Past Programs Specific Date Range" at bounding box center [333, 210] width 119 height 39
click at [304, 214] on select "Upcoming Programs Past Programs Specific Date Range" at bounding box center [333, 213] width 119 height 19
select select ""Past Programs""
click at [274, 204] on select "Upcoming Programs Past Programs Specific Date Range" at bounding box center [333, 213] width 119 height 19
click at [236, 215] on input "input" at bounding box center [199, 213] width 126 height 19
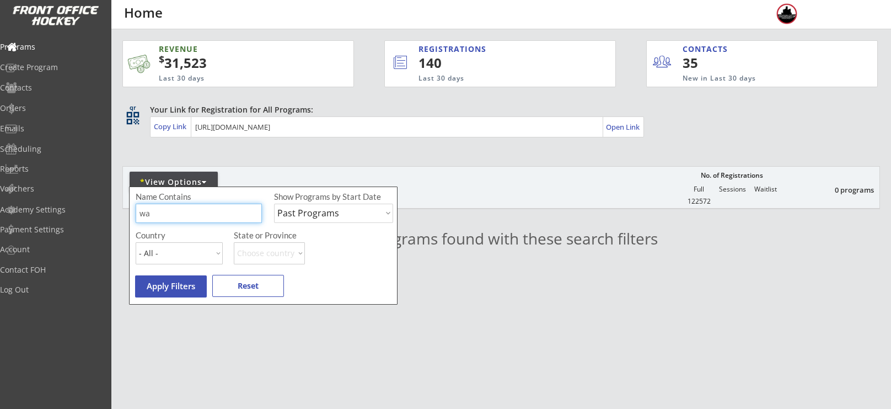
type input "w"
type input "clinic"
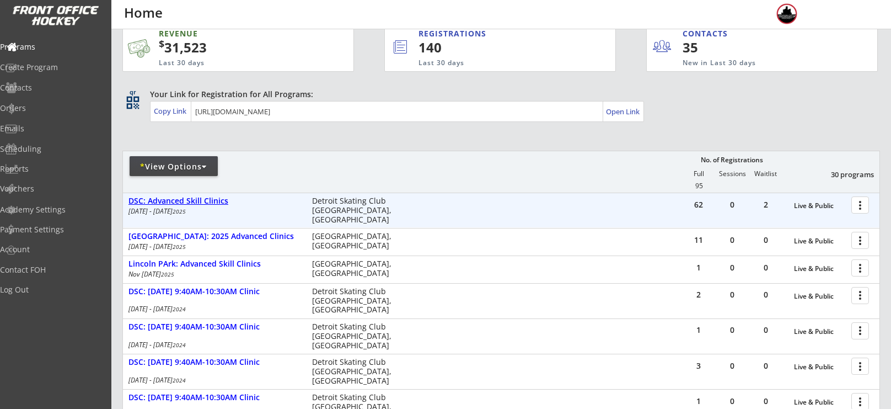
scroll to position [16, 0]
click at [214, 203] on div "DSC: Advanced Skill Clinics" at bounding box center [214, 200] width 172 height 9
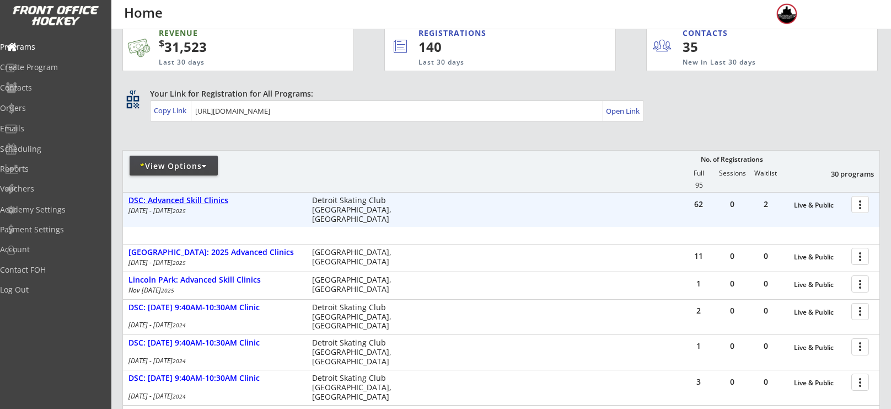
click at [215, 202] on div "DSC: Advanced Skill Clinics" at bounding box center [214, 200] width 172 height 9
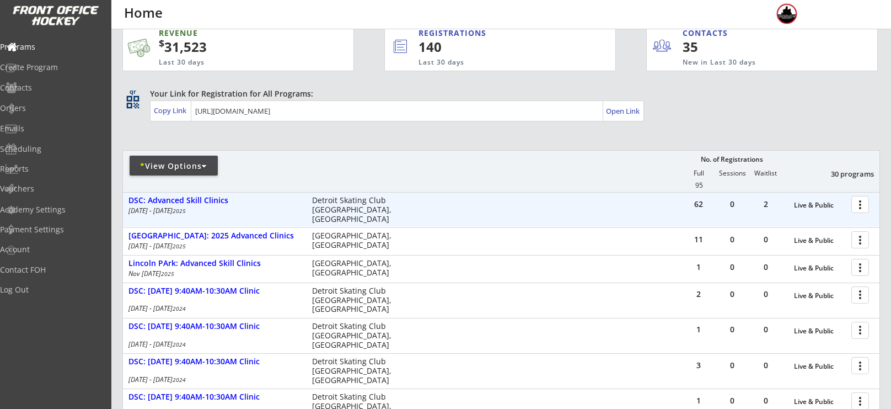
click at [863, 202] on div at bounding box center [862, 203] width 19 height 19
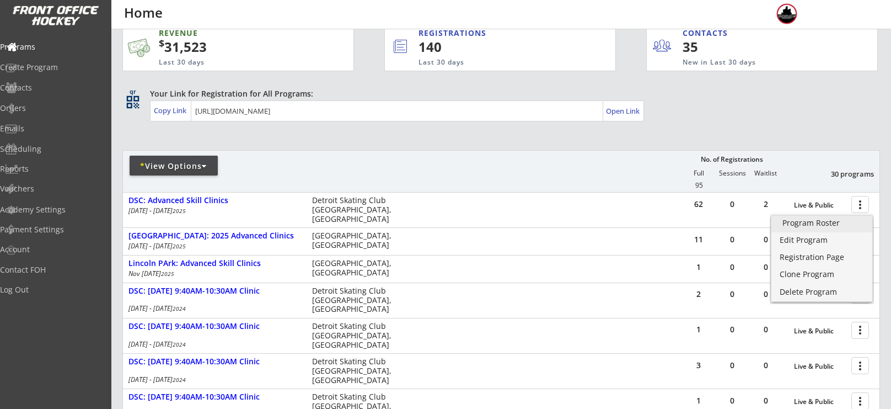
click at [827, 226] on div "Program Roster" at bounding box center [822, 223] width 79 height 8
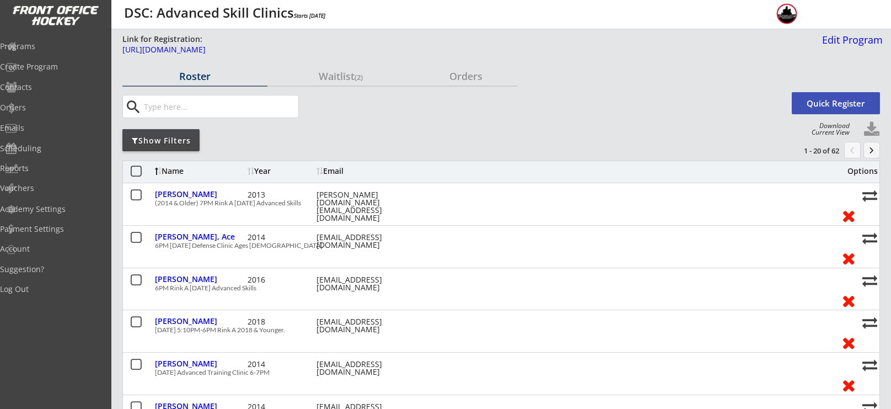
click at [877, 131] on button at bounding box center [872, 129] width 17 height 17
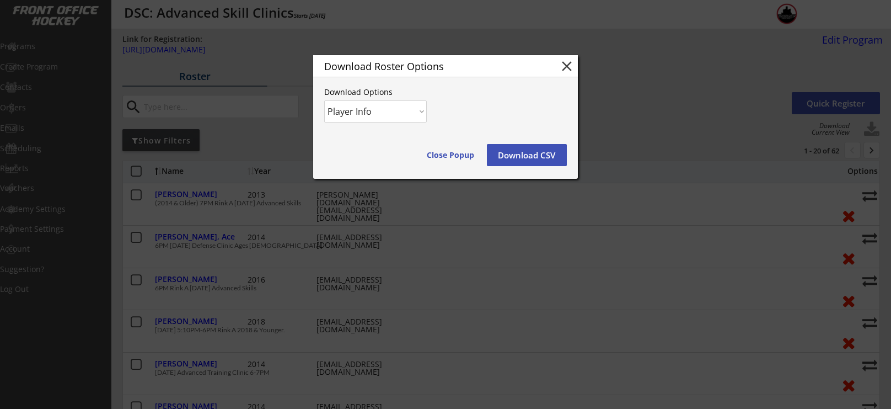
click at [405, 99] on div "Download Roster Options close Download Options Player Info Player and Order Inf…" at bounding box center [445, 117] width 265 height 124
click at [401, 109] on select "Player Info Player and Order Info" at bounding box center [375, 111] width 103 height 22
select select ""Player and Order Info""
click at [324, 100] on select "Player Info Player and Order Info" at bounding box center [375, 111] width 103 height 22
click at [538, 157] on button "Download CSV" at bounding box center [527, 155] width 80 height 22
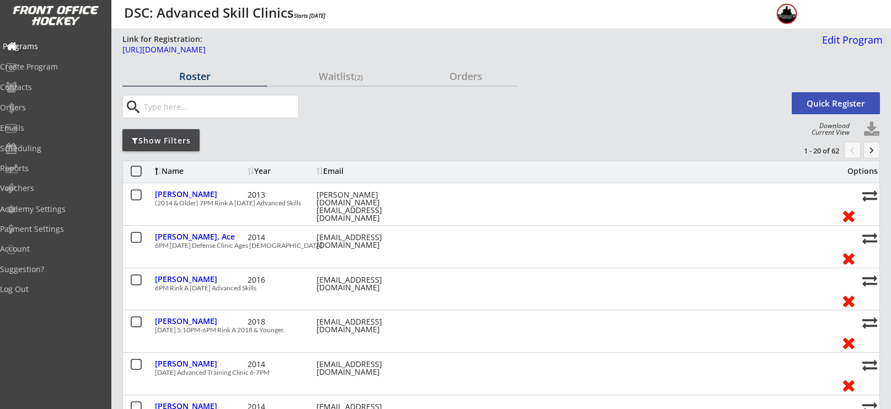
click at [47, 47] on div "Programs" at bounding box center [52, 46] width 99 height 8
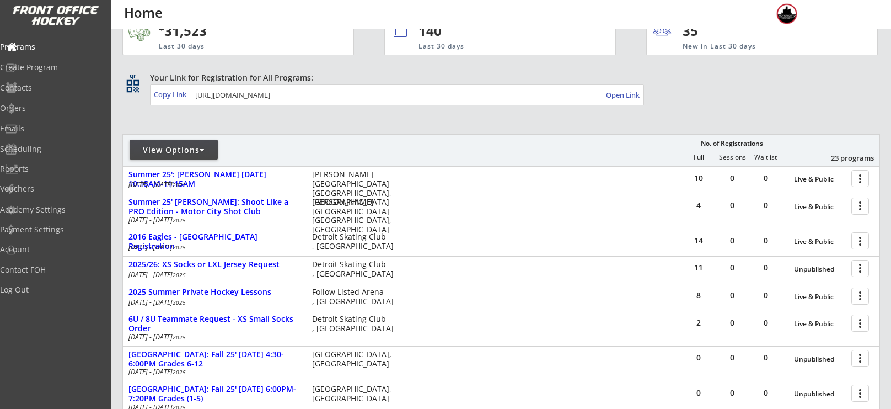
scroll to position [29, 0]
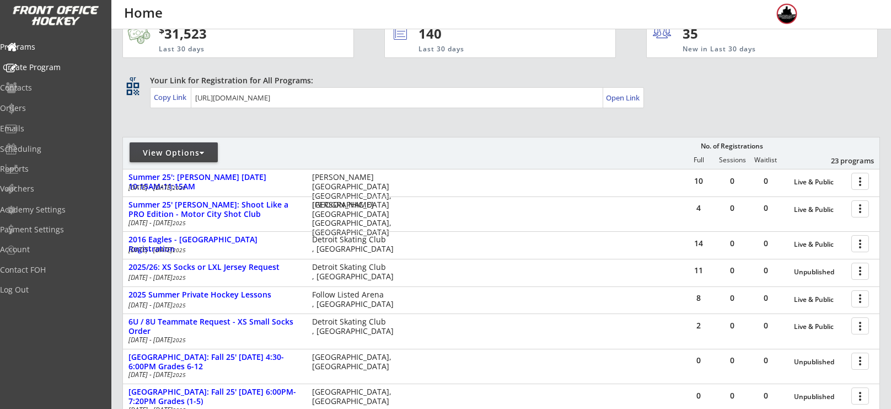
click at [56, 70] on div "Create Program" at bounding box center [52, 67] width 99 height 8
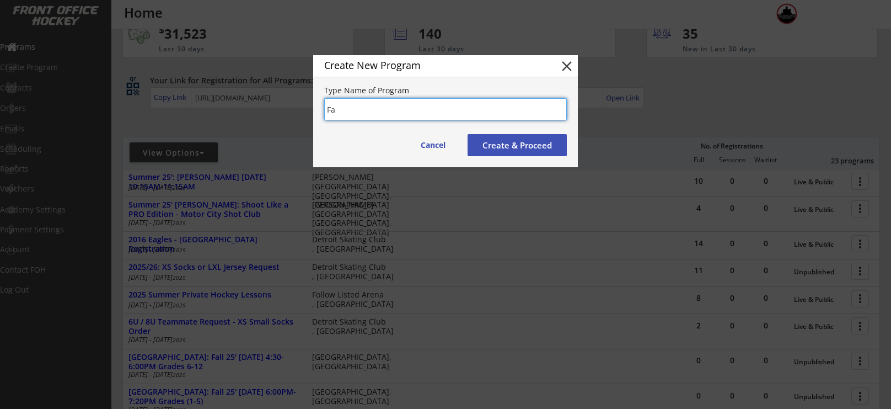
type input "F"
type input "W"
type input "Fall 2025 Walk-In Opportunities"
click at [521, 144] on button "Create & Proceed" at bounding box center [517, 145] width 99 height 22
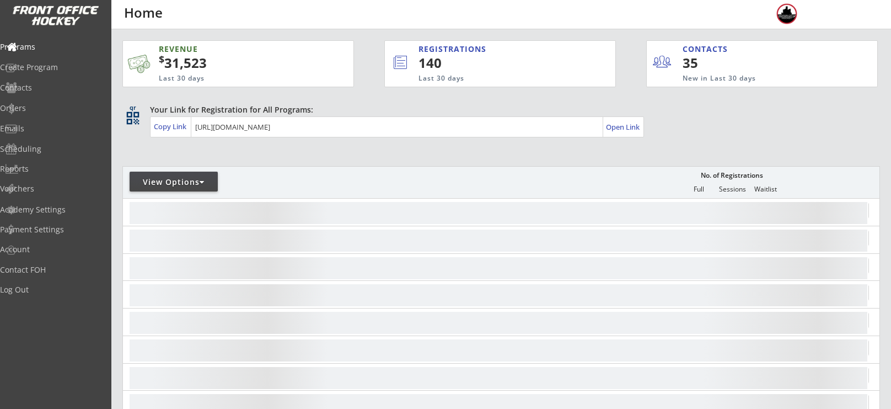
click at [176, 186] on div "View Options" at bounding box center [174, 181] width 88 height 11
select select ""Upcoming Programs""
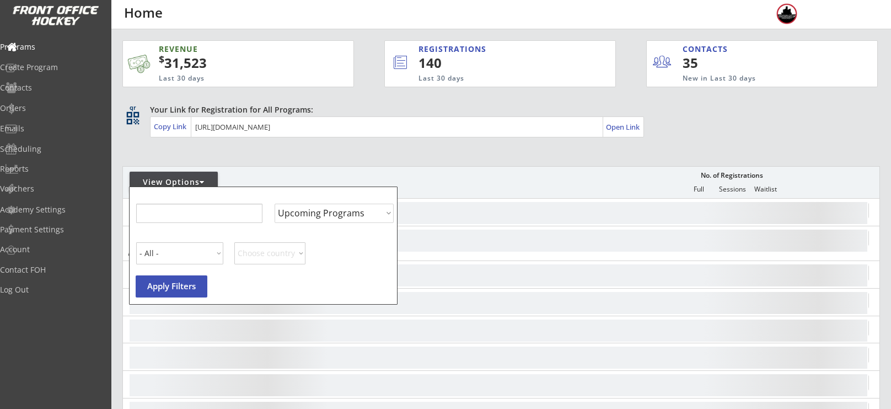
select select ""Upcoming Programs""
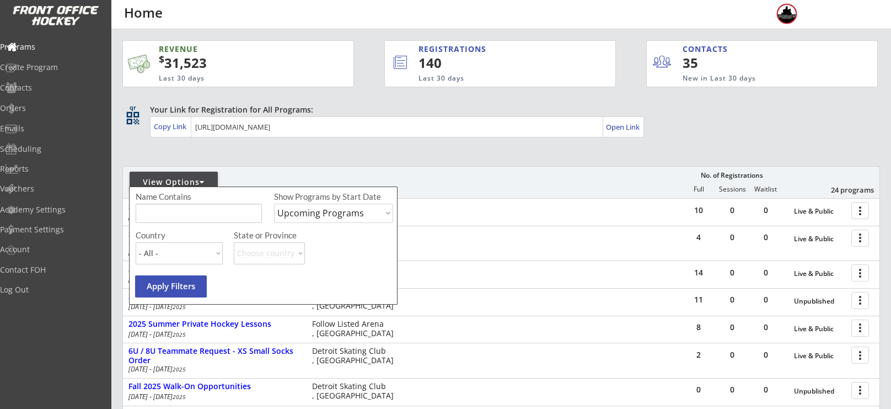
click at [189, 211] on input "input" at bounding box center [199, 213] width 126 height 19
type input "[DATE]"
click at [318, 212] on select "Upcoming Programs Past Programs Specific Date Range" at bounding box center [333, 213] width 119 height 19
select select ""Past Programs""
click at [274, 204] on select "Upcoming Programs Past Programs Specific Date Range" at bounding box center [333, 213] width 119 height 19
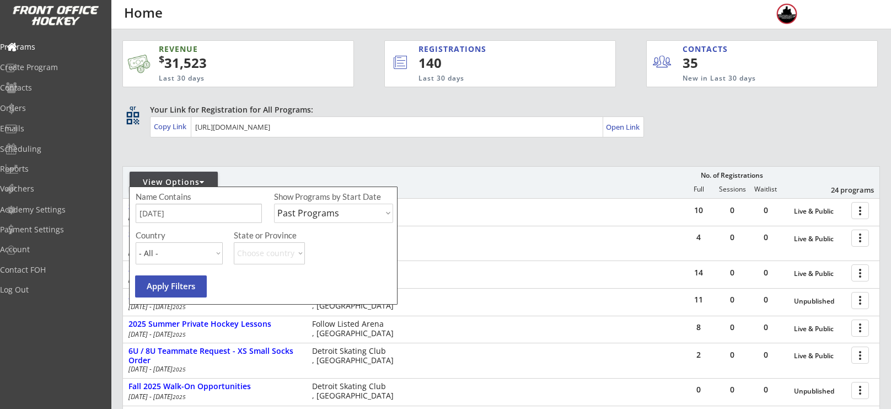
click at [163, 288] on button "Apply Filters" at bounding box center [171, 286] width 72 height 22
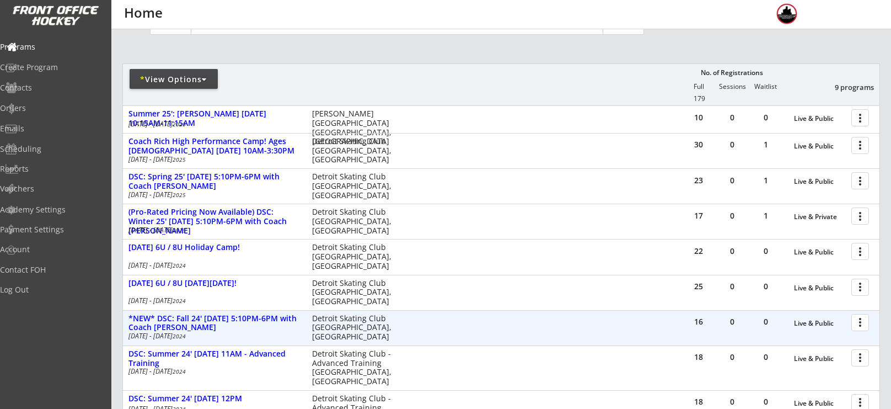
scroll to position [102, 0]
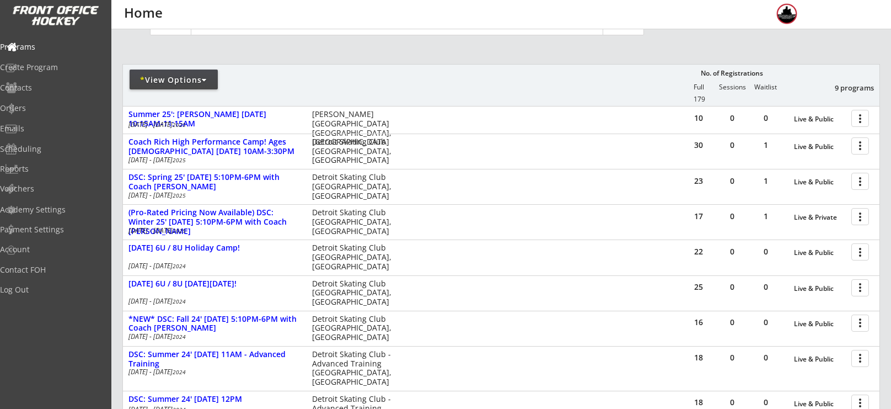
click at [186, 70] on div "* View Options" at bounding box center [174, 79] width 88 height 20
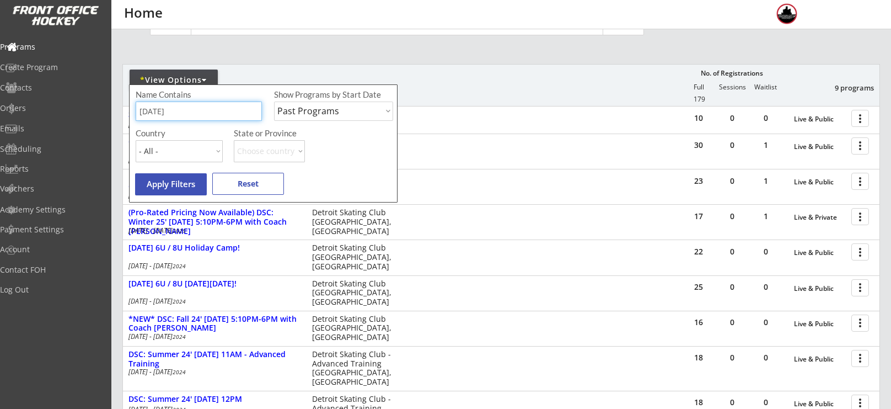
click at [194, 117] on input "input" at bounding box center [199, 110] width 126 height 19
type input "fall 24"
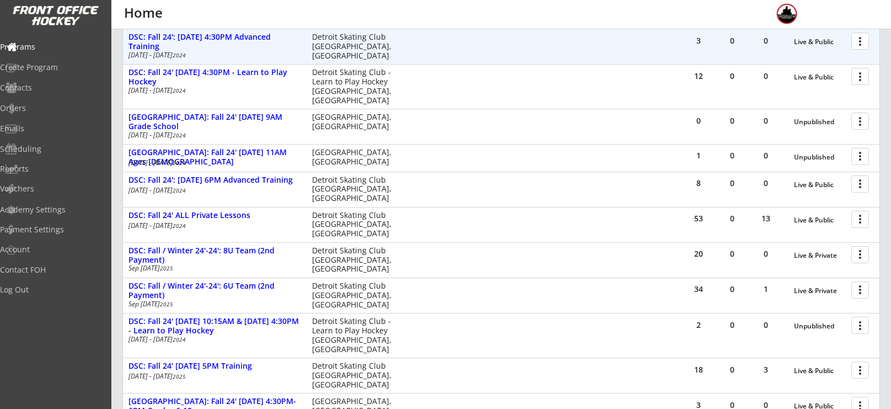
scroll to position [366, 0]
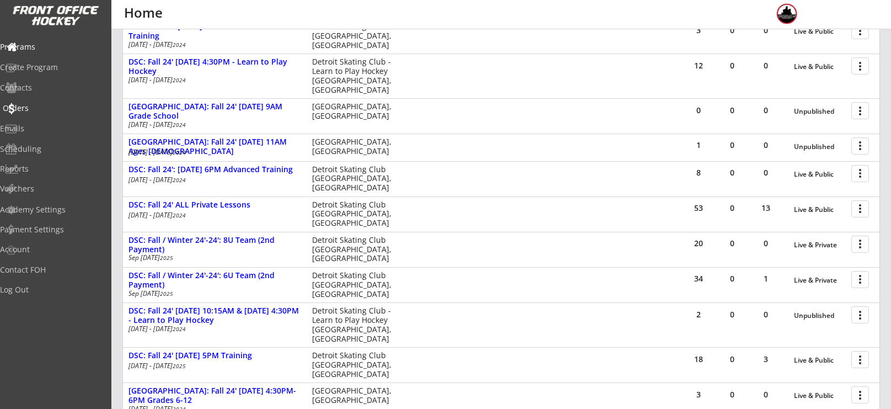
click at [48, 106] on div "Orders" at bounding box center [52, 108] width 99 height 8
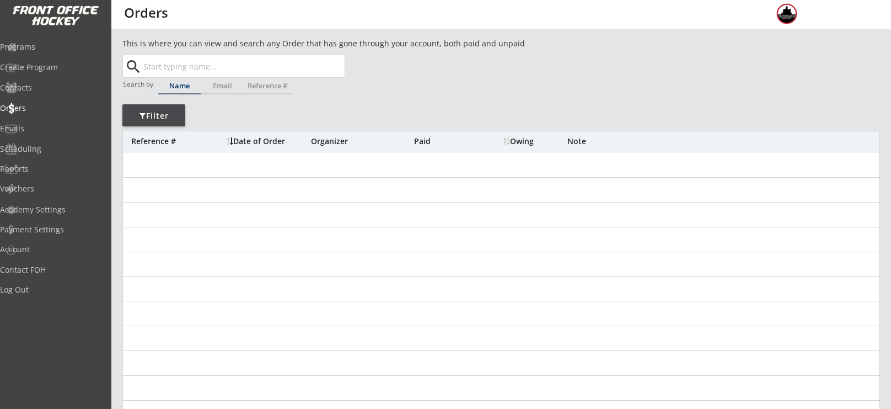
click at [167, 75] on input "text" at bounding box center [243, 66] width 203 height 22
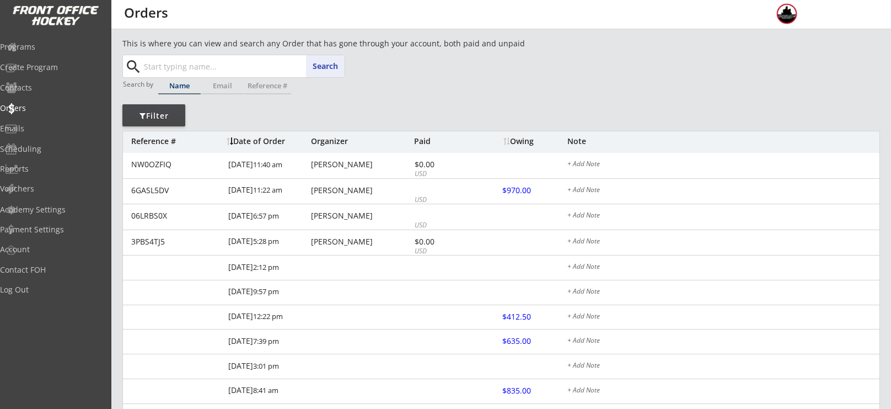
click at [174, 67] on input "text" at bounding box center [243, 66] width 203 height 22
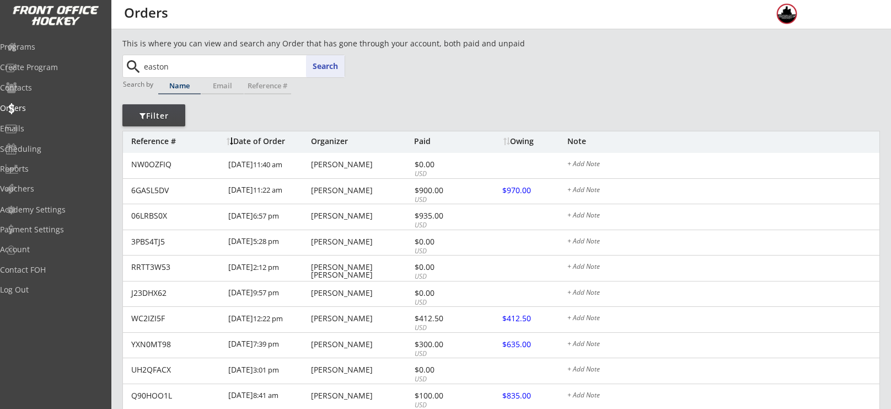
type input "easton"
type input "easton Mcdaniel"
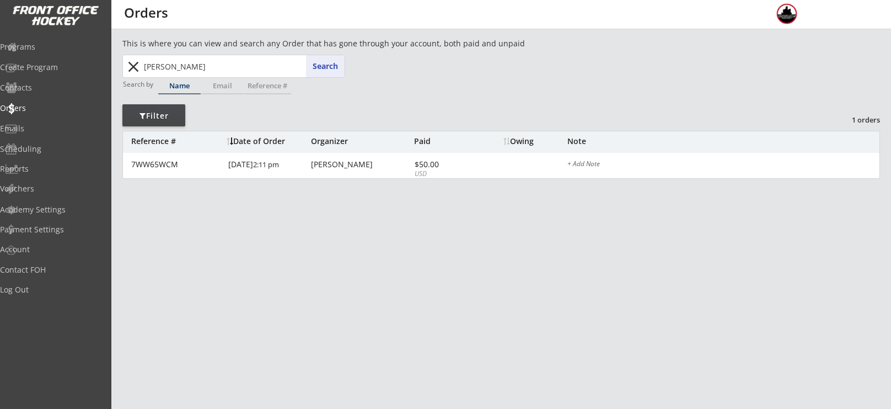
drag, startPoint x: 239, startPoint y: 69, endPoint x: 124, endPoint y: 67, distance: 115.3
click at [124, 67] on div "easton bennett easton Search close" at bounding box center [234, 66] width 221 height 22
type input "bennett"
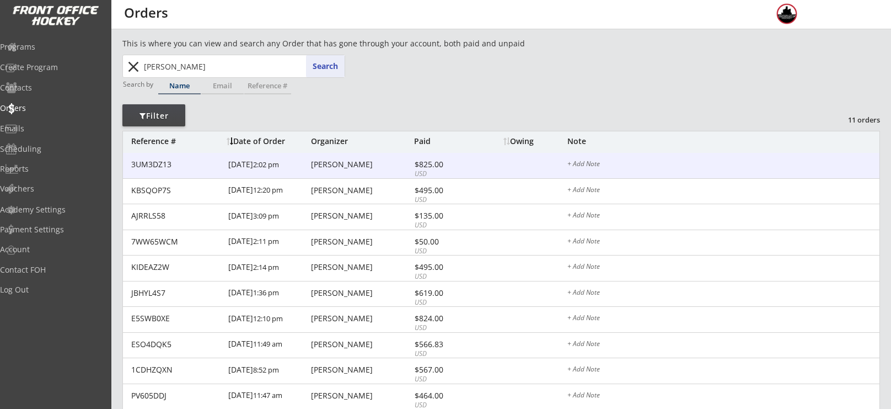
click at [413, 163] on div "3UM3DZ13 7/13/25 2:02 pm Ryan Bennett $825.00 USD + Add Note" at bounding box center [501, 166] width 757 height 26
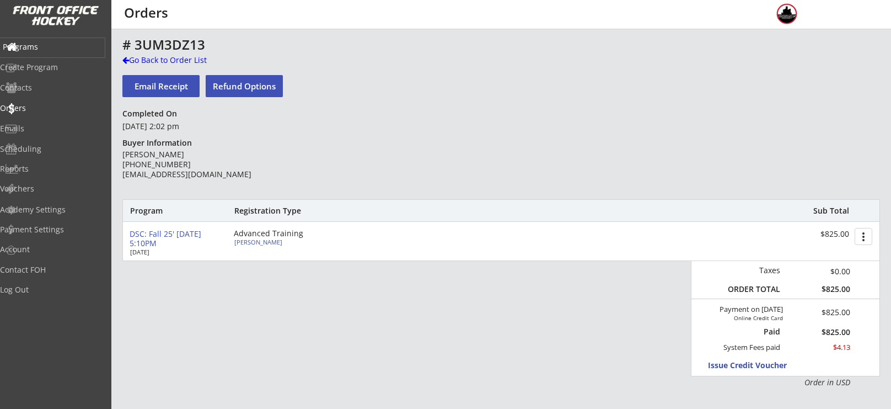
click at [35, 44] on div "Programs" at bounding box center [52, 47] width 99 height 8
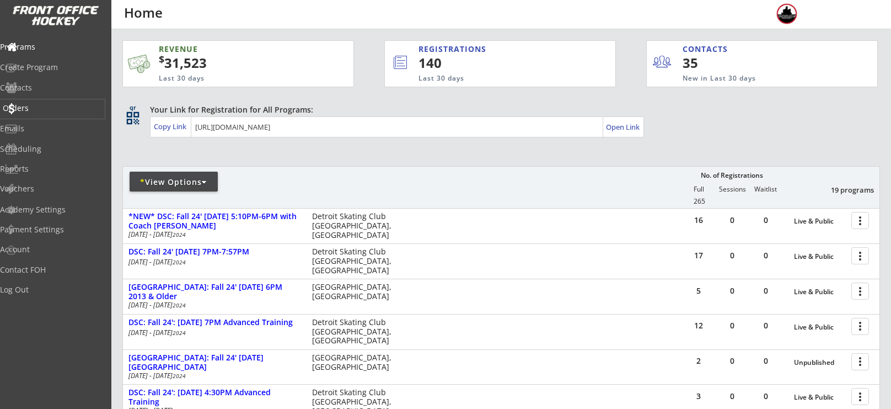
click at [54, 107] on div "Orders" at bounding box center [52, 108] width 99 height 8
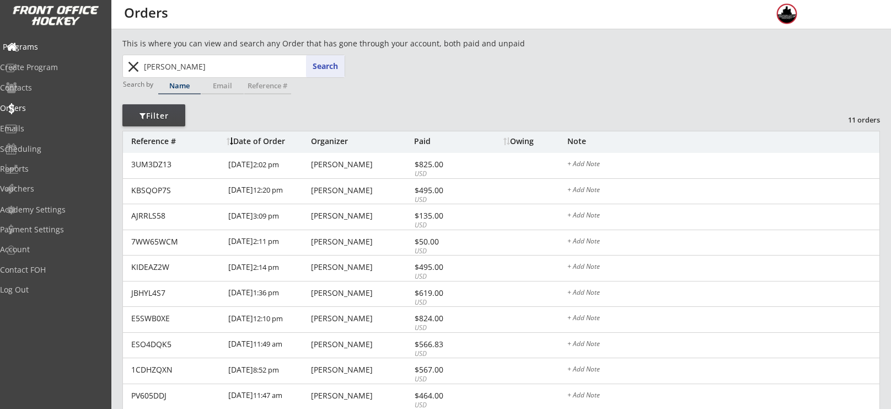
click at [38, 46] on div "Programs" at bounding box center [52, 47] width 99 height 8
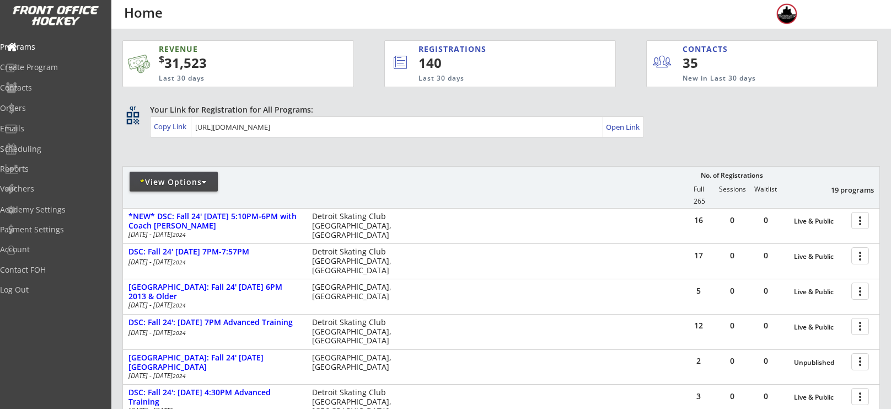
click at [186, 174] on div "* View Options" at bounding box center [174, 182] width 88 height 20
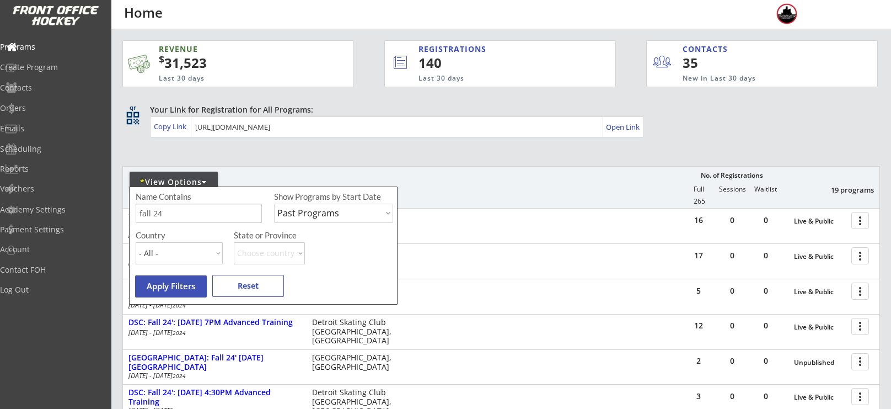
click at [433, 181] on div "* View Options No. of Registrations Full Sessions Waitlist 19 programs 265" at bounding box center [501, 187] width 758 height 42
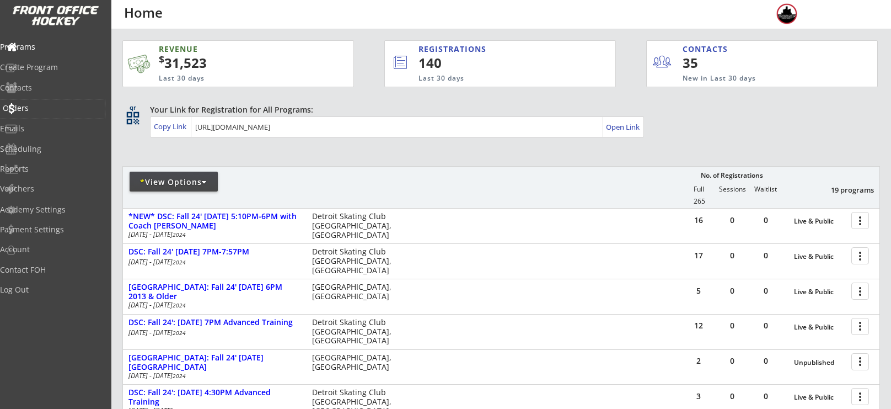
click at [41, 101] on div "Orders" at bounding box center [52, 108] width 105 height 19
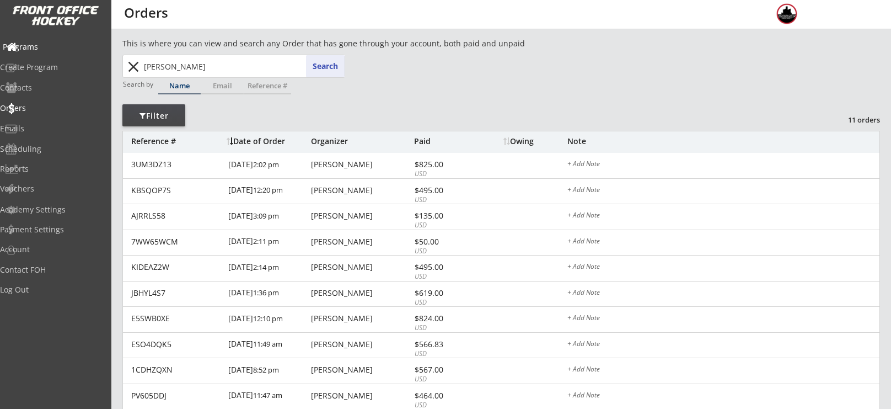
click at [40, 43] on div "Programs" at bounding box center [52, 47] width 99 height 8
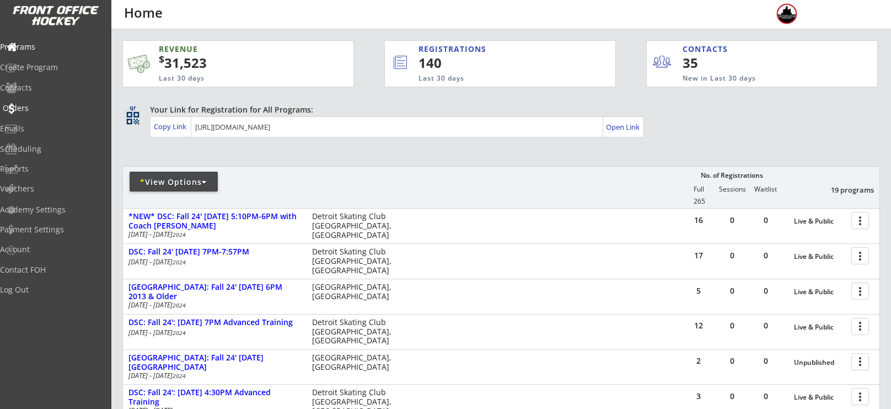
click at [45, 106] on div "Orders" at bounding box center [52, 108] width 99 height 8
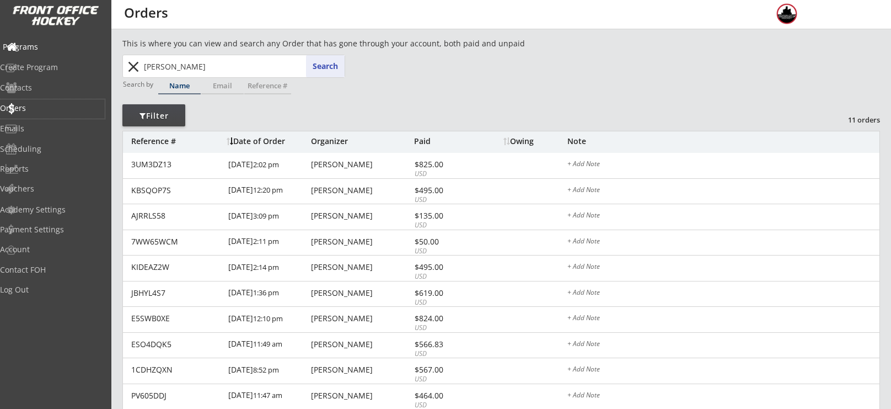
click at [49, 51] on div "Programs" at bounding box center [52, 47] width 105 height 19
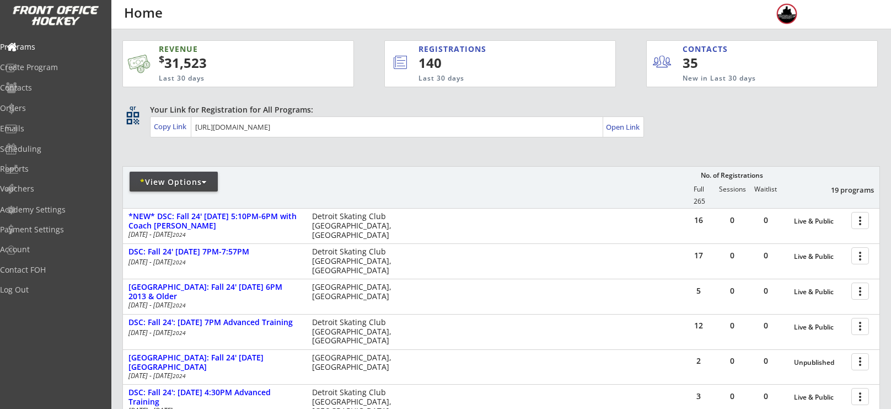
click at [192, 199] on div "* View Options No. of Registrations Full Sessions Waitlist 19 programs 265" at bounding box center [501, 187] width 758 height 42
click at [185, 190] on div "* View Options" at bounding box center [174, 182] width 88 height 20
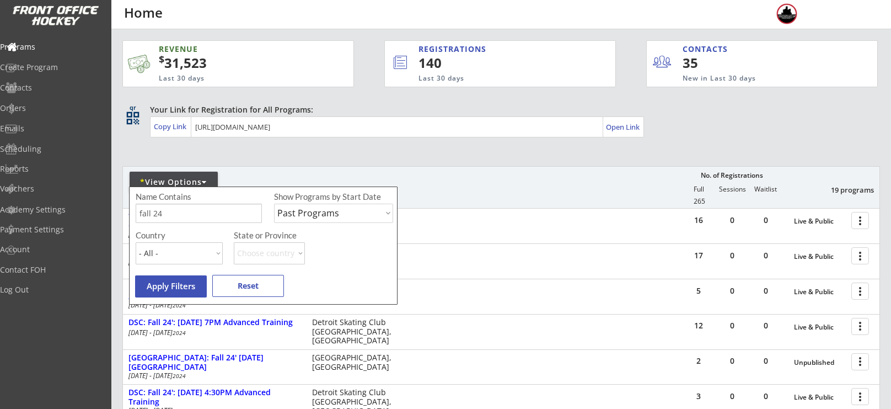
click at [185, 176] on div "* View Options" at bounding box center [174, 181] width 88 height 11
click at [200, 217] on input "input" at bounding box center [199, 213] width 126 height 19
type input "f"
type input "m"
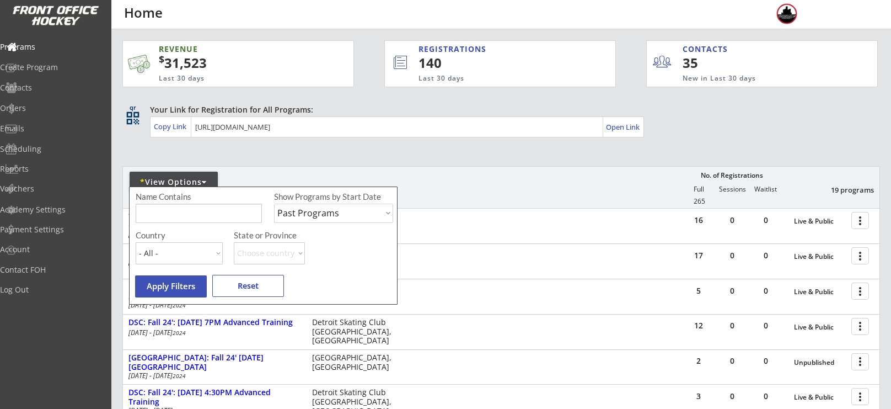
click at [192, 213] on input "input" at bounding box center [199, 213] width 126 height 19
type input "c"
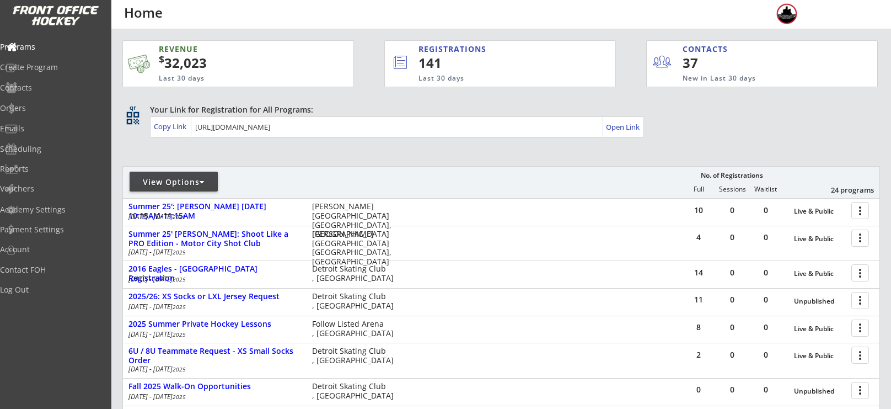
click at [174, 190] on div "View Options" at bounding box center [174, 182] width 88 height 20
select select ""Upcoming Programs""
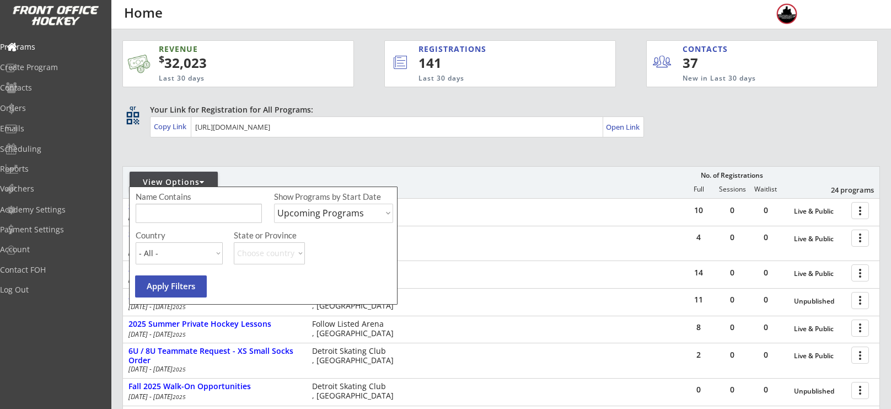
click at [180, 212] on input "input" at bounding box center [199, 213] width 126 height 19
type input "[DATE]"
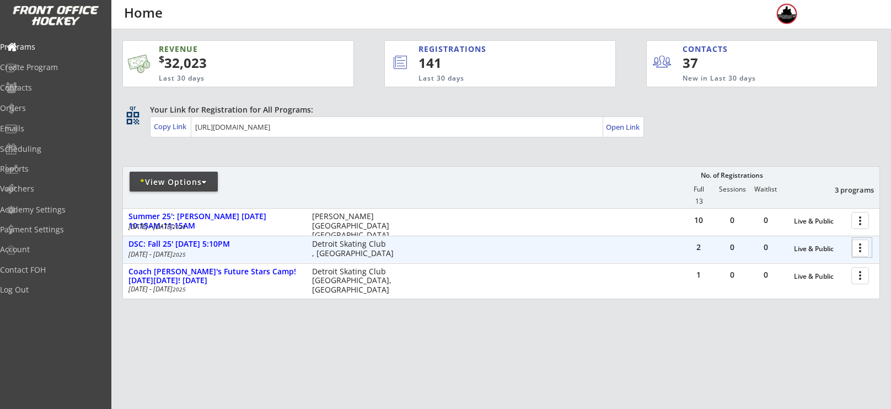
click at [862, 253] on div at bounding box center [862, 247] width 19 height 19
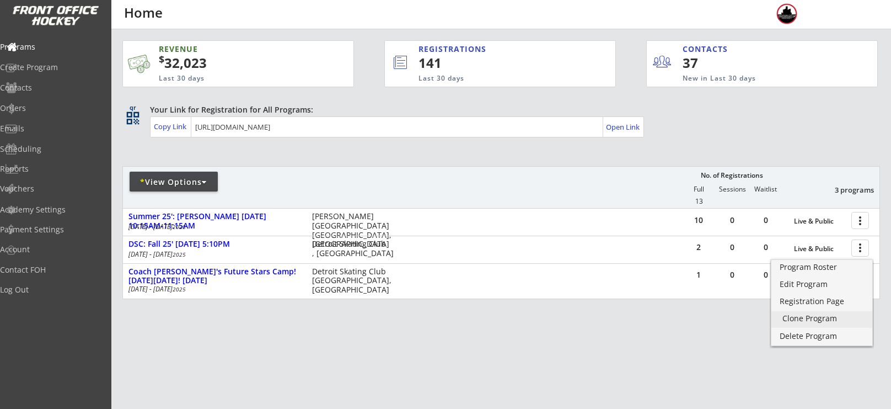
click at [817, 318] on div "Clone Program" at bounding box center [822, 318] width 79 height 8
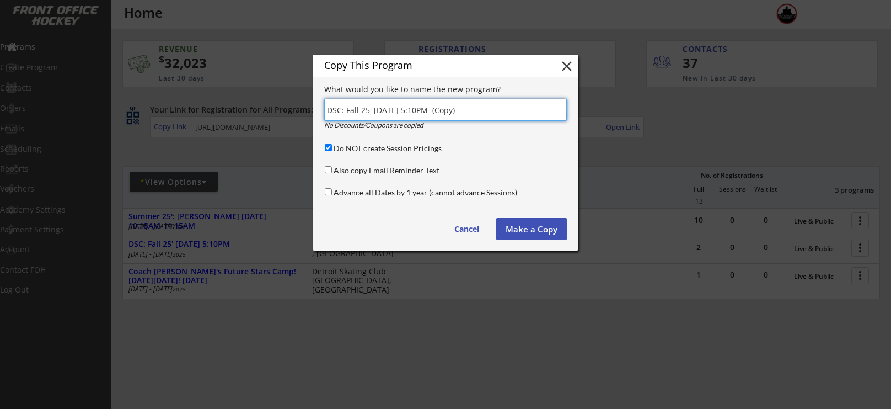
drag, startPoint x: 490, startPoint y: 108, endPoint x: 428, endPoint y: 110, distance: 61.8
click at [428, 110] on input "input" at bounding box center [445, 110] width 243 height 22
click at [346, 110] on input "input" at bounding box center [445, 110] width 243 height 22
click at [491, 100] on input "input" at bounding box center [445, 110] width 243 height 22
type input "DSC: USA Fall 25' Friday 5:10PM"
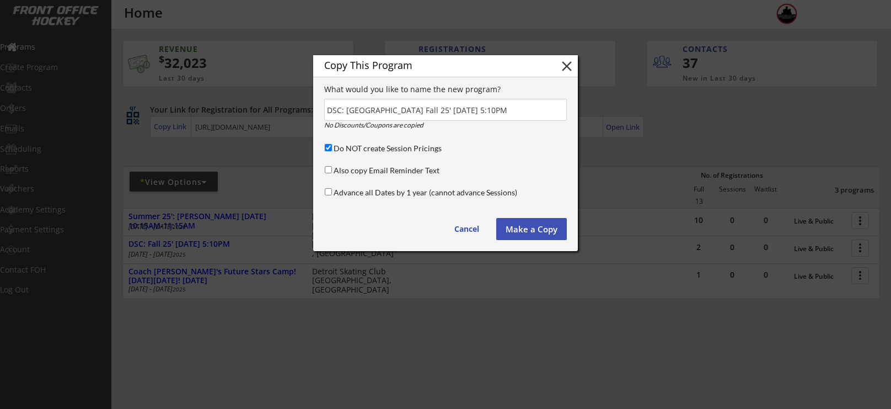
click at [325, 144] on input "Do NOT create Session Pricings" at bounding box center [328, 147] width 7 height 7
checkbox input "false"
click at [538, 223] on button "Make a Copy" at bounding box center [531, 229] width 71 height 22
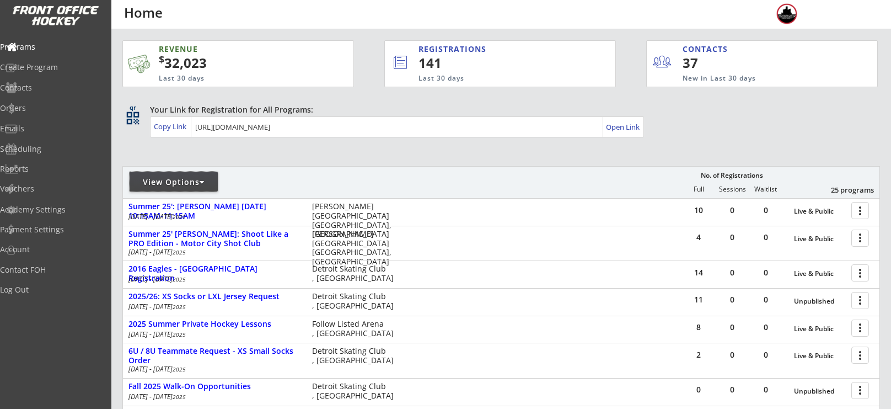
click at [196, 184] on div "View Options" at bounding box center [174, 181] width 88 height 11
select select ""Upcoming Programs""
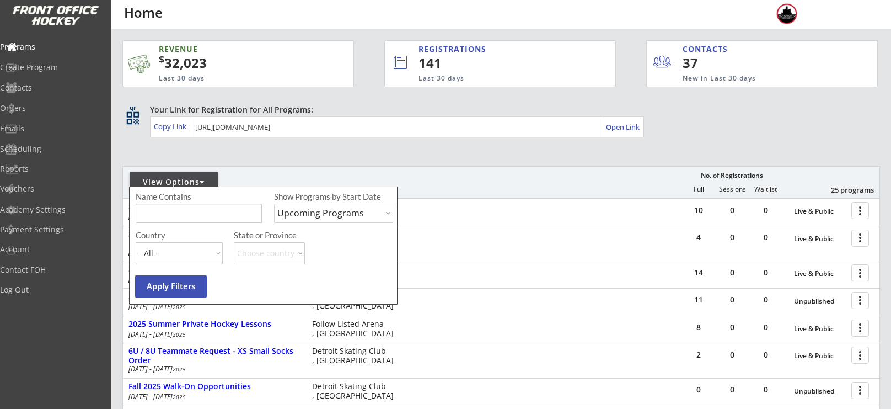
click at [189, 207] on input "input" at bounding box center [199, 213] width 126 height 19
type input "[DATE]"
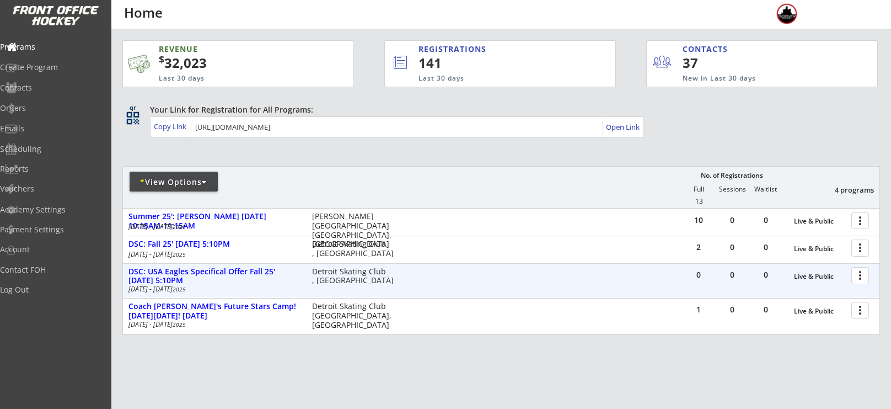
click at [863, 278] on div at bounding box center [862, 274] width 19 height 19
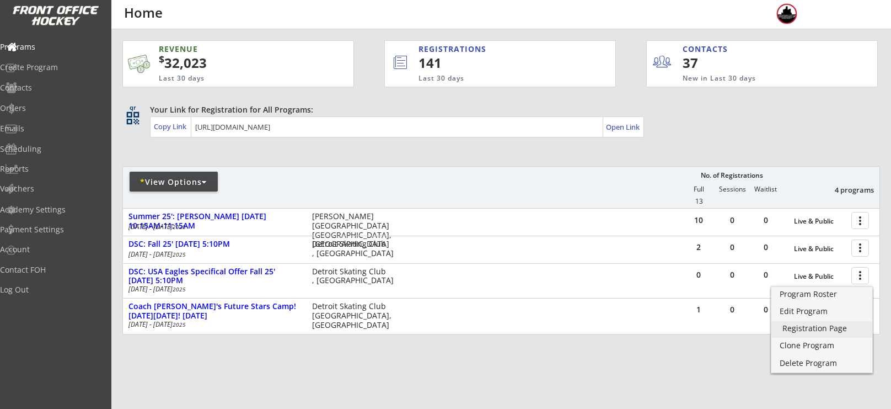
click at [822, 324] on div "Registration Page" at bounding box center [822, 328] width 79 height 8
click at [33, 111] on div "Orders" at bounding box center [52, 108] width 99 height 8
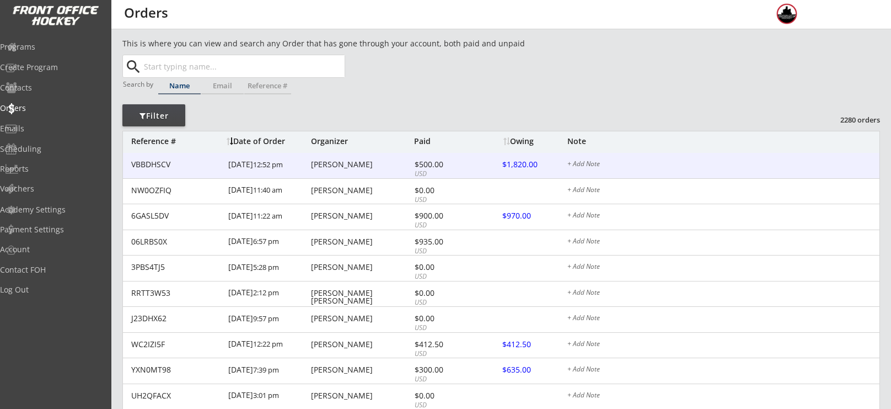
click at [356, 160] on div "Bethany Combs" at bounding box center [361, 164] width 100 height 8
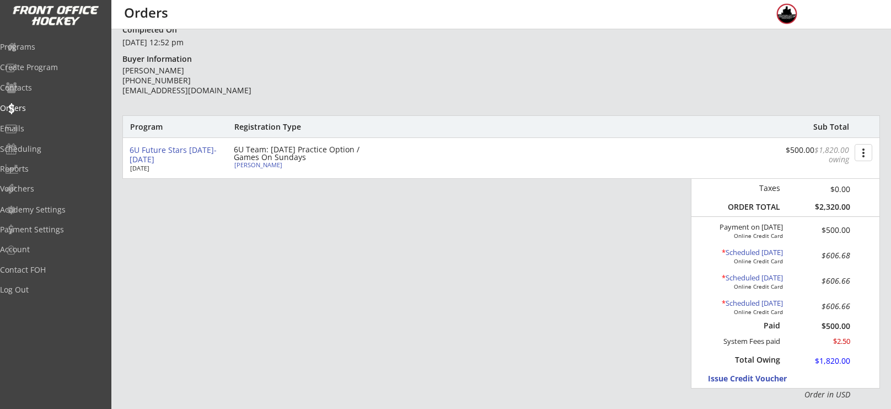
scroll to position [83, 0]
click at [258, 164] on div "[PERSON_NAME]" at bounding box center [295, 166] width 123 height 6
select select ""Youth S/M""
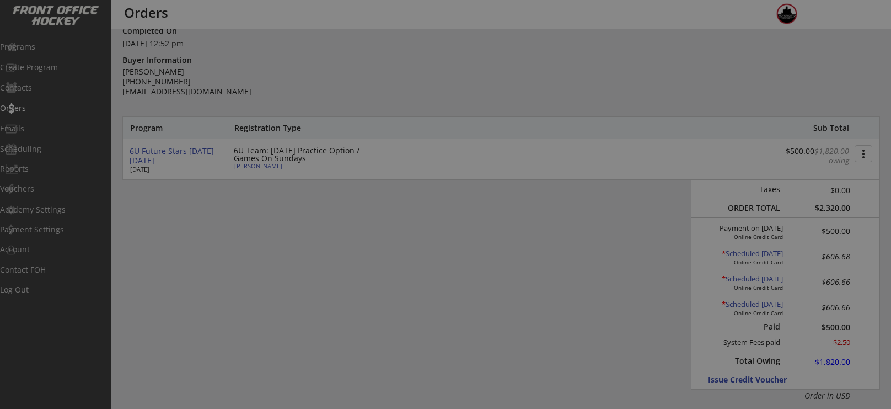
type input "2019"
type input "7, 4, 17"
type input "COMBS"
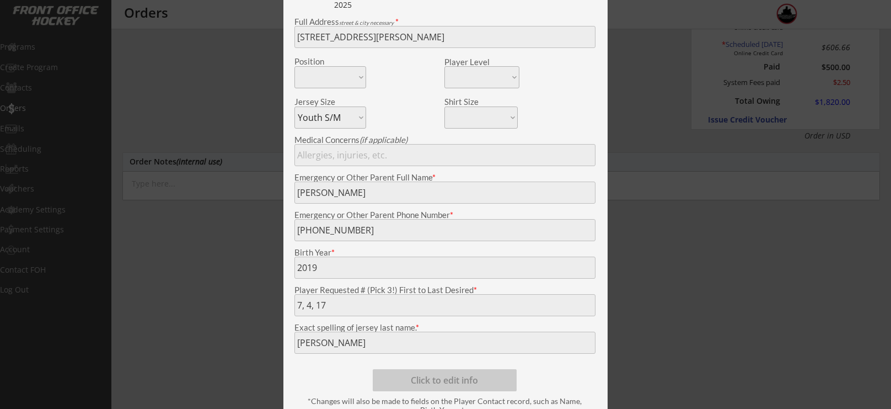
scroll to position [0, 0]
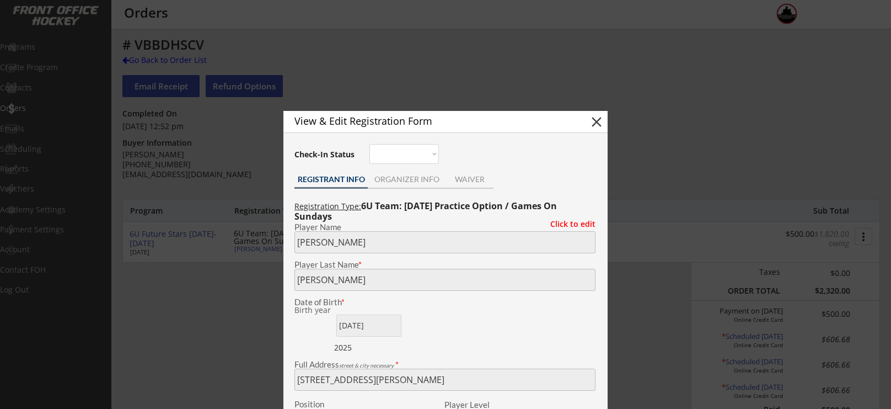
click at [597, 125] on button "close" at bounding box center [596, 122] width 17 height 17
select select ""PLACEHOLDER_1427118222253""
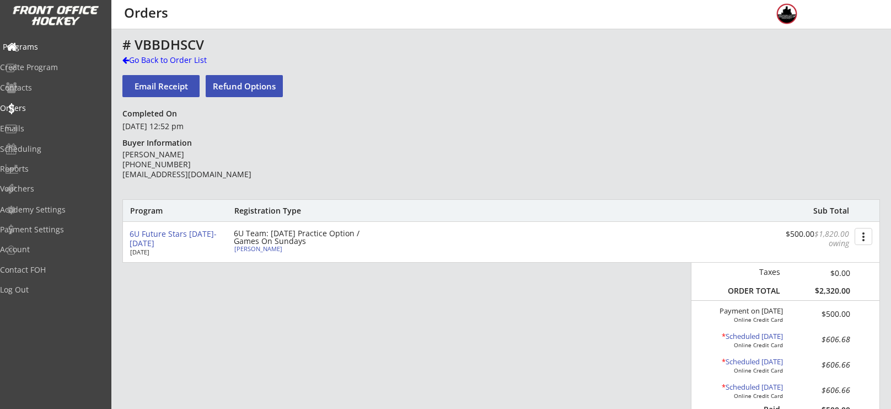
click at [49, 46] on div "Programs" at bounding box center [52, 47] width 99 height 8
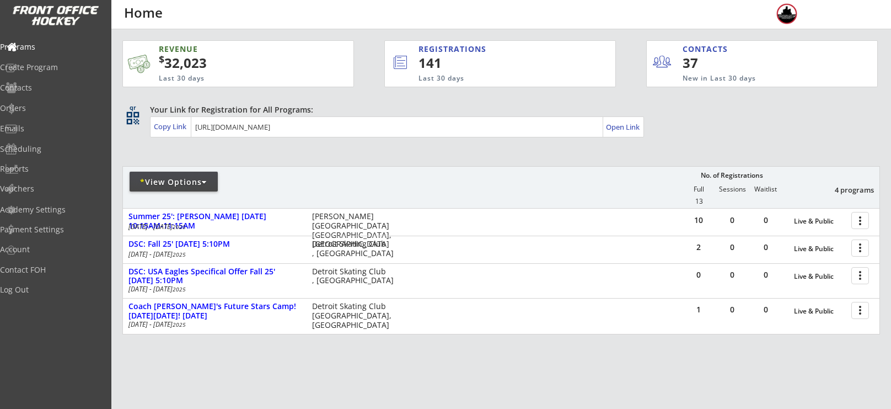
click at [167, 181] on div "* View Options" at bounding box center [174, 181] width 88 height 11
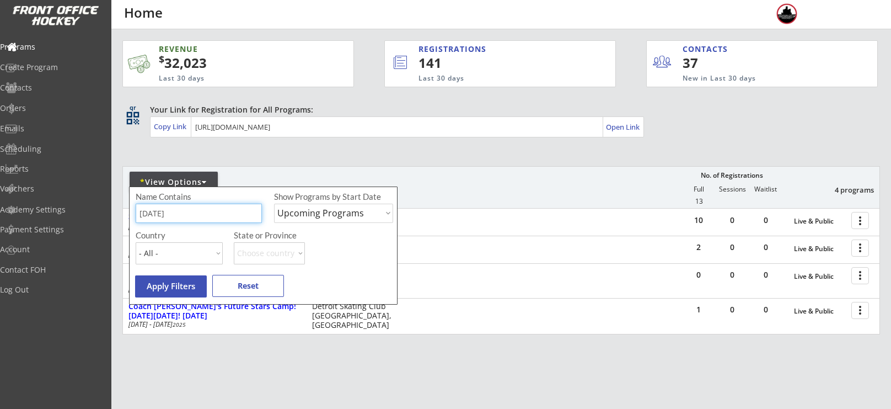
drag, startPoint x: 189, startPoint y: 219, endPoint x: 133, endPoint y: 211, distance: 55.8
click at [133, 211] on div "Name Contains Show Programs by Start Date Upcoming Programs Past Programs Speci…" at bounding box center [263, 245] width 269 height 118
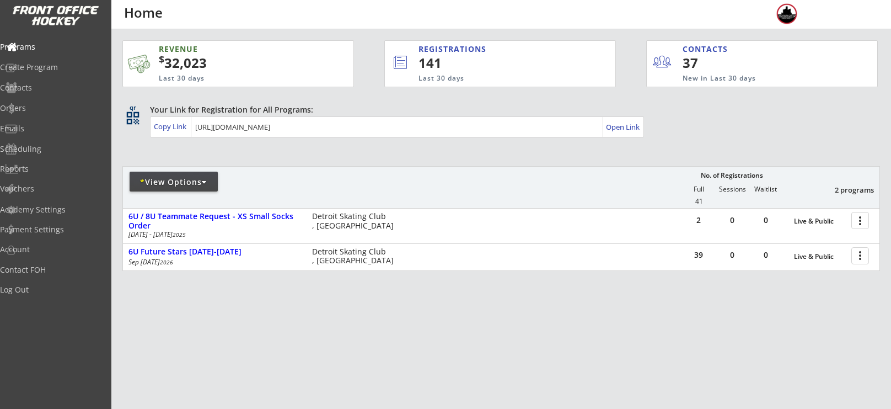
click at [162, 192] on div at bounding box center [252, 186] width 259 height 20
click at [162, 188] on div "* View Options" at bounding box center [174, 182] width 88 height 20
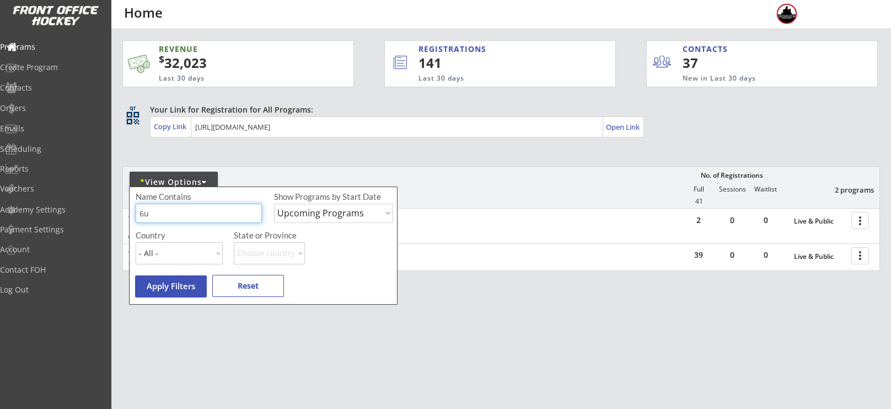
click at [173, 206] on input "input" at bounding box center [199, 213] width 126 height 19
type input "6"
type input "friday"
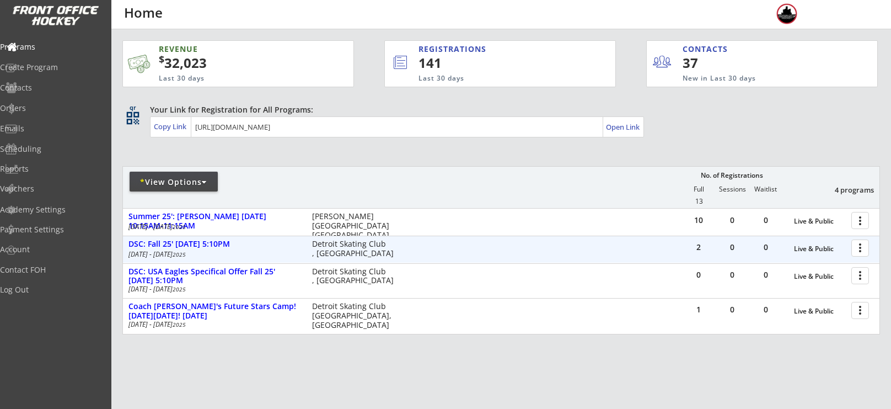
click at [866, 241] on div at bounding box center [862, 247] width 19 height 19
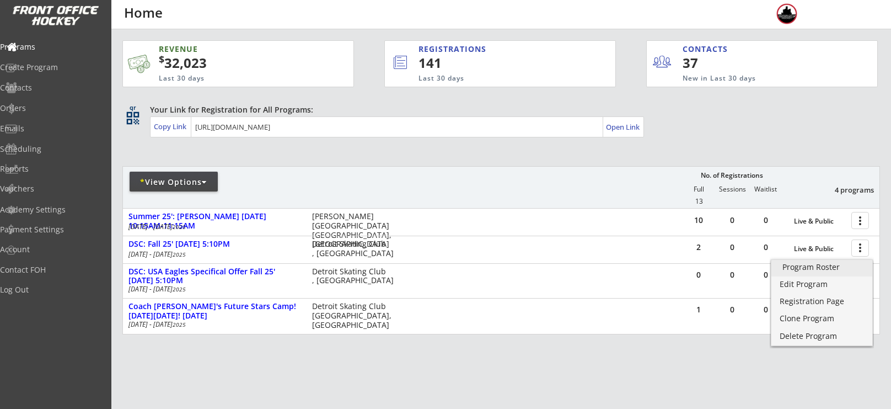
click at [833, 267] on div "Program Roster" at bounding box center [822, 267] width 79 height 8
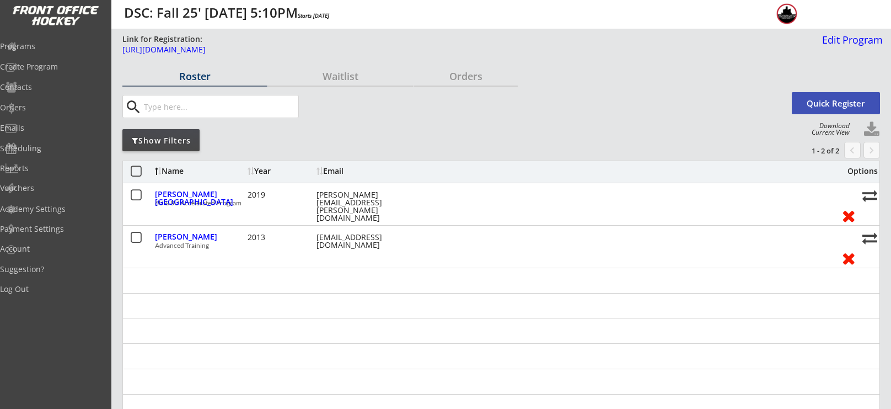
click at [826, 109] on button "Quick Register" at bounding box center [836, 103] width 88 height 22
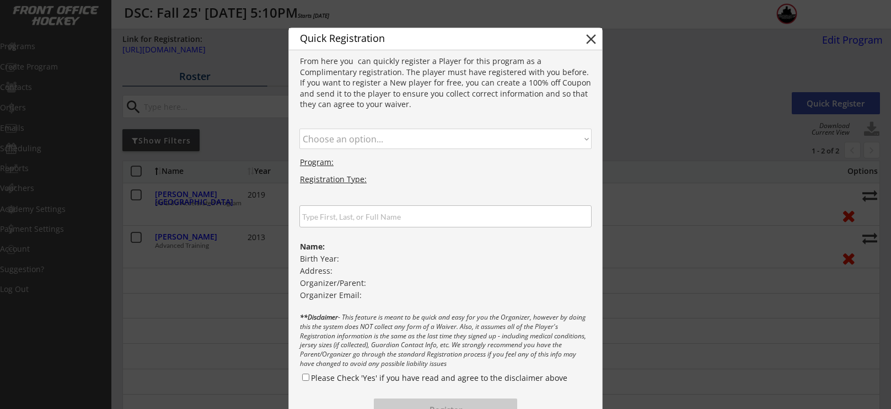
click at [575, 136] on select "Choose an option... Advanced Training 6U & 8U Accelerated Program" at bounding box center [445, 138] width 292 height 20
select select ""1348695171700984260__LOOKUP__1745864325719x241389404581265400""
click at [299, 128] on select "Choose an option... Advanced Training 6U & 8U Accelerated Program" at bounding box center [445, 138] width 292 height 20
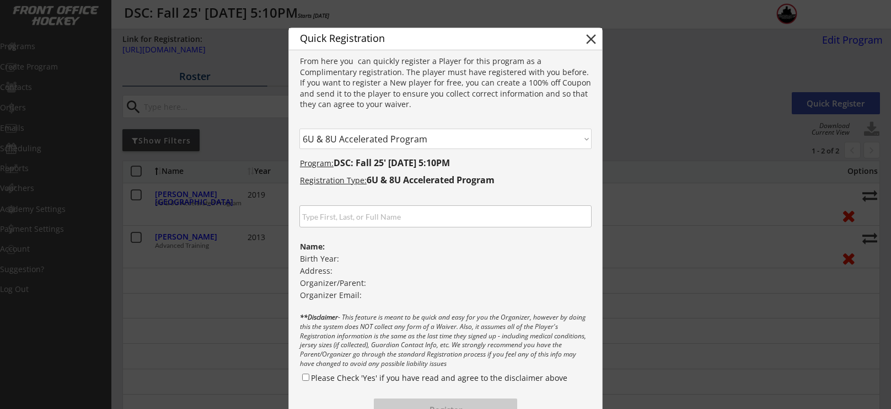
click at [481, 217] on input "input" at bounding box center [445, 216] width 292 height 22
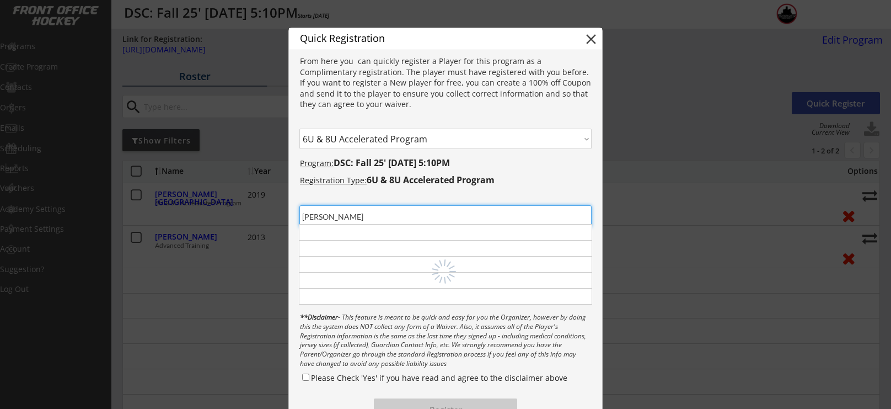
type input "combs"
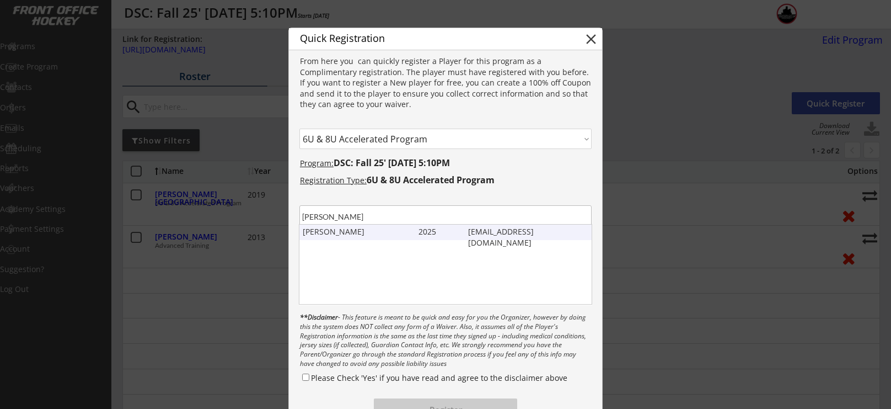
click at [353, 233] on div "David Combs" at bounding box center [358, 231] width 111 height 11
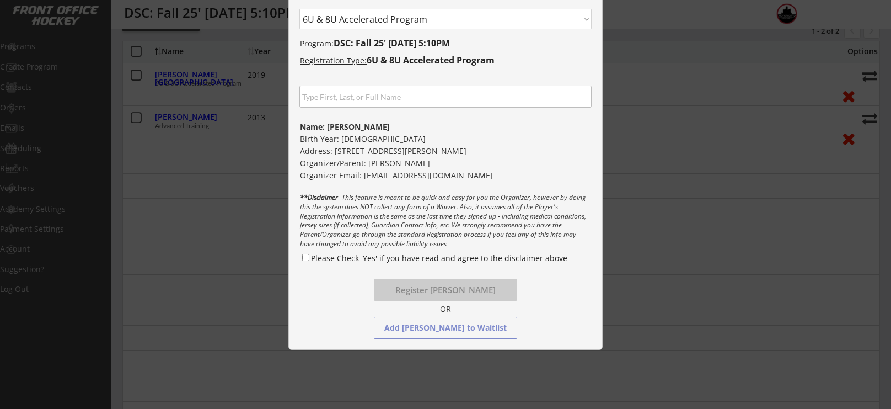
scroll to position [122, 0]
click at [307, 254] on input "Please Check 'Yes' if you have read and agree to the disclaimer above" at bounding box center [305, 254] width 7 height 7
checkbox input "true"
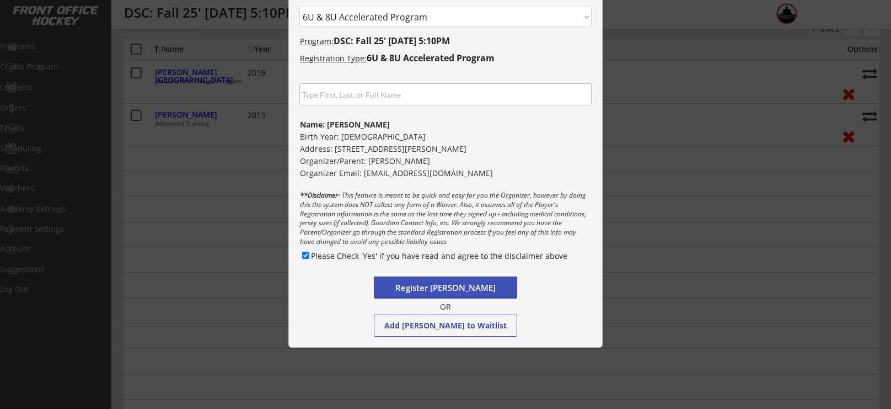
click at [405, 286] on button "Register David Combs" at bounding box center [445, 287] width 143 height 22
select select ""PLACEHOLDER_1427118222253""
checkbox input "false"
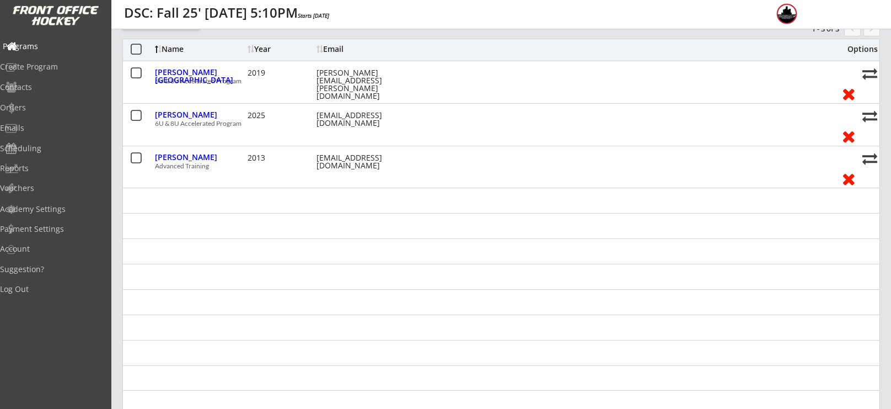
click at [63, 51] on div "Programs" at bounding box center [52, 47] width 105 height 19
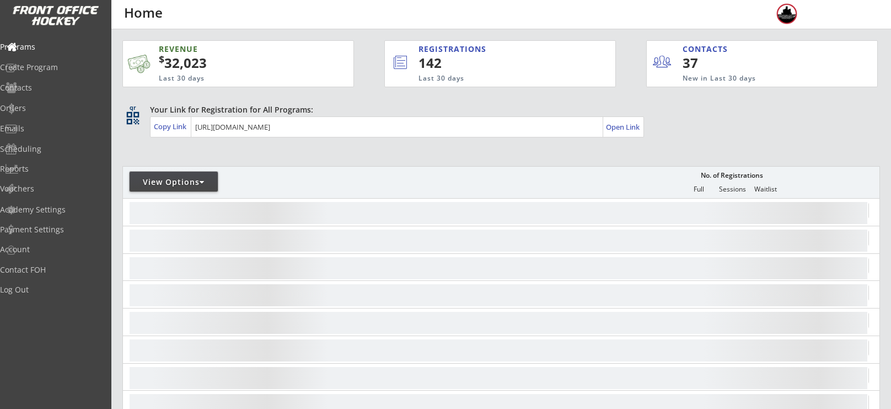
click at [186, 178] on div "View Options" at bounding box center [174, 181] width 88 height 11
select select ""Upcoming Programs""
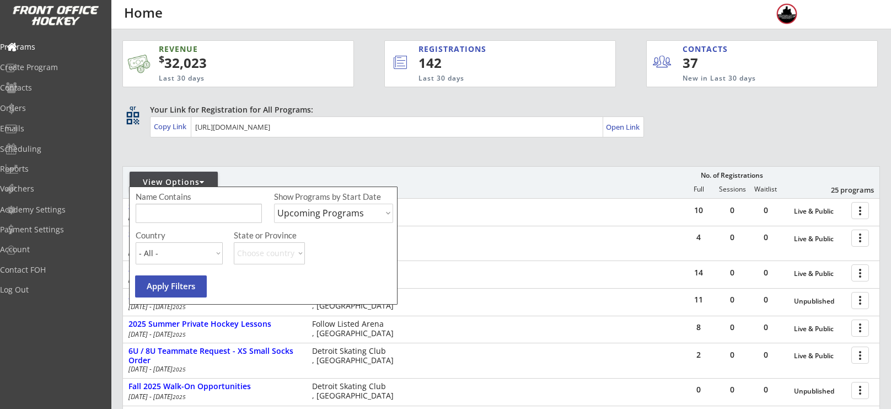
click at [196, 204] on input "input" at bounding box center [199, 213] width 126 height 19
type input "[DATE]"
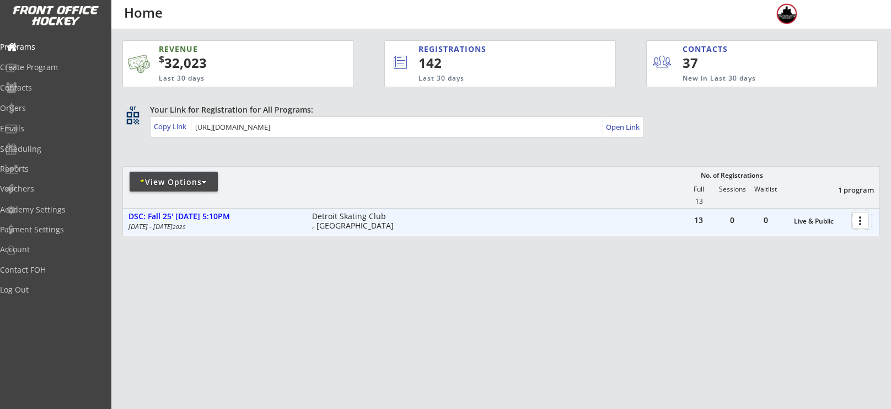
click at [856, 221] on div at bounding box center [862, 219] width 19 height 19
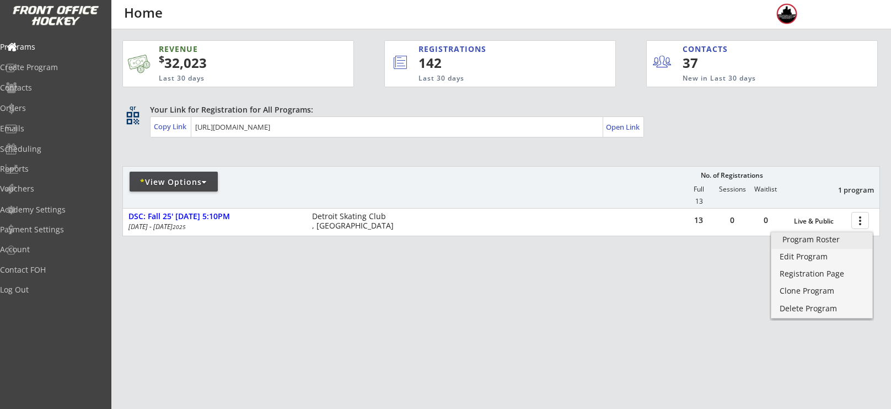
click at [816, 238] on div "Program Roster" at bounding box center [822, 239] width 79 height 8
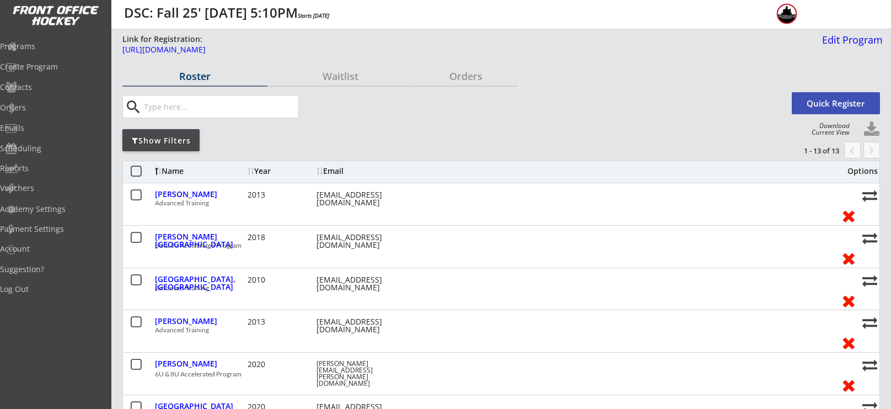
click at [833, 110] on button "Quick Register" at bounding box center [836, 103] width 88 height 22
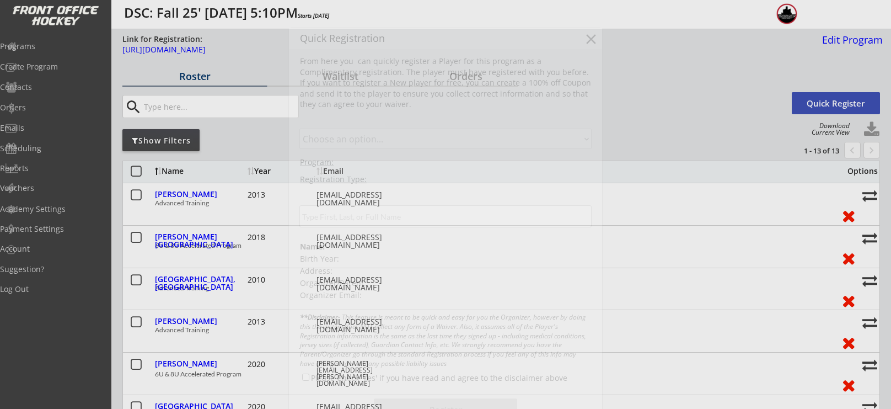
click at [833, 110] on div at bounding box center [445, 204] width 891 height 409
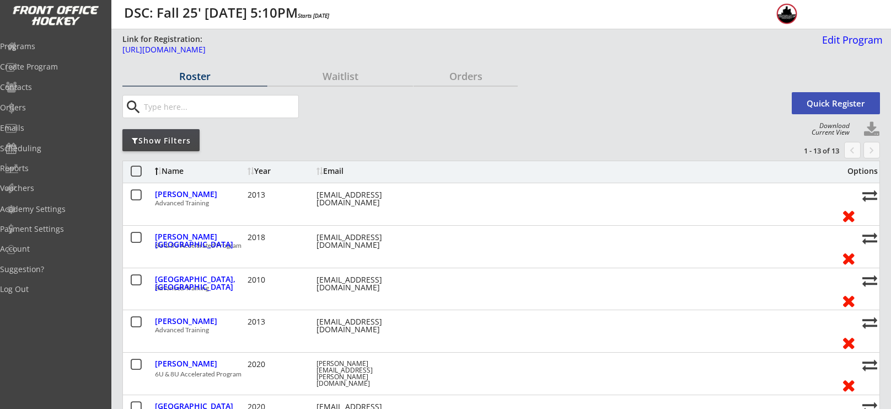
click at [797, 105] on button "Quick Register" at bounding box center [836, 103] width 88 height 22
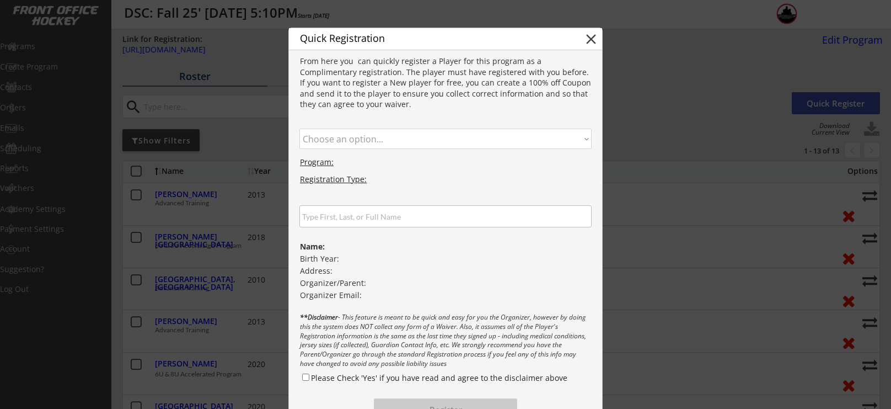
click at [415, 133] on select "Choose an option... Advanced Training 6U & 8U Accelerated Program" at bounding box center [445, 138] width 292 height 20
select select ""1348695171700984260__LOOKUP__1745864251960x389726881660796900""
click at [299, 128] on select "Choose an option... Advanced Training 6U & 8U Accelerated Program" at bounding box center [445, 138] width 292 height 20
click at [396, 218] on input "input" at bounding box center [445, 216] width 292 height 22
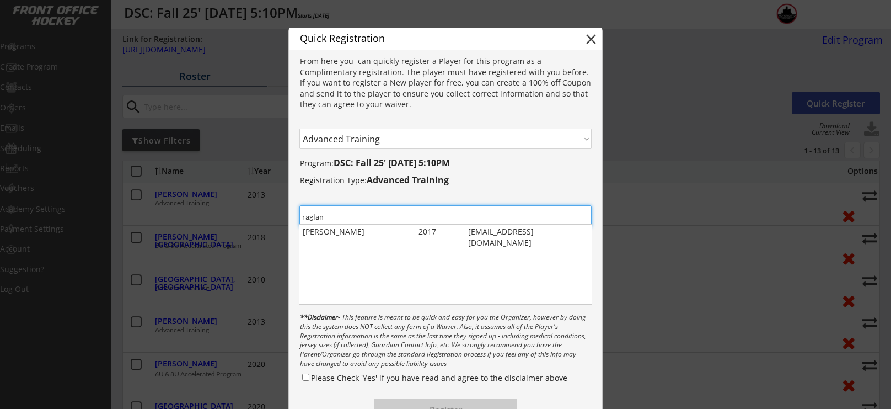
type input "raglan"
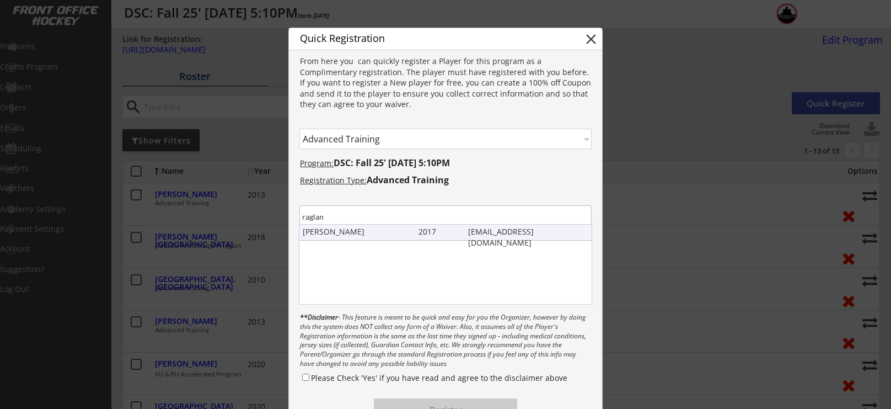
click at [341, 237] on div "[PERSON_NAME] 2017 [EMAIL_ADDRESS][DOMAIN_NAME]" at bounding box center [445, 231] width 293 height 15
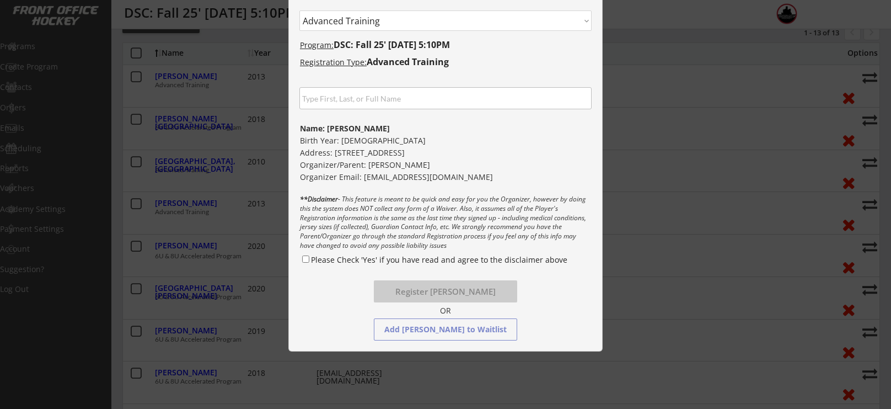
scroll to position [167, 0]
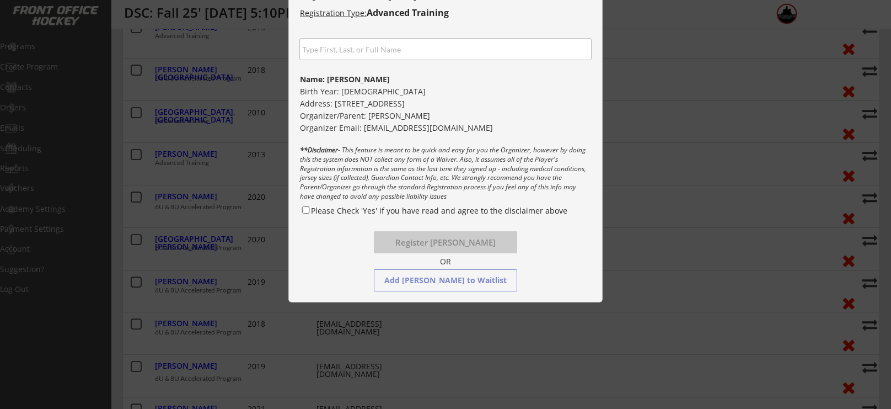
click at [307, 211] on input "Please Check 'Yes' if you have read and agree to the disclaimer above" at bounding box center [305, 209] width 7 height 7
checkbox input "true"
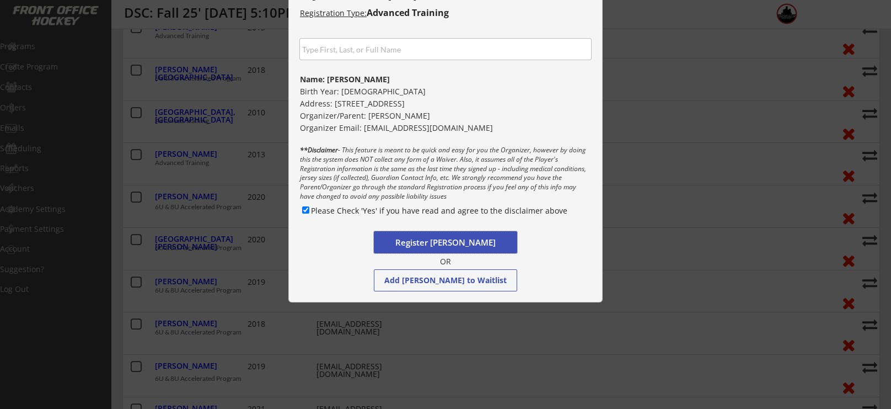
click at [442, 245] on button "Register [PERSON_NAME]" at bounding box center [445, 242] width 143 height 22
select select ""PLACEHOLDER_1427118222253""
checkbox input "false"
